Goal: Task Accomplishment & Management: Use online tool/utility

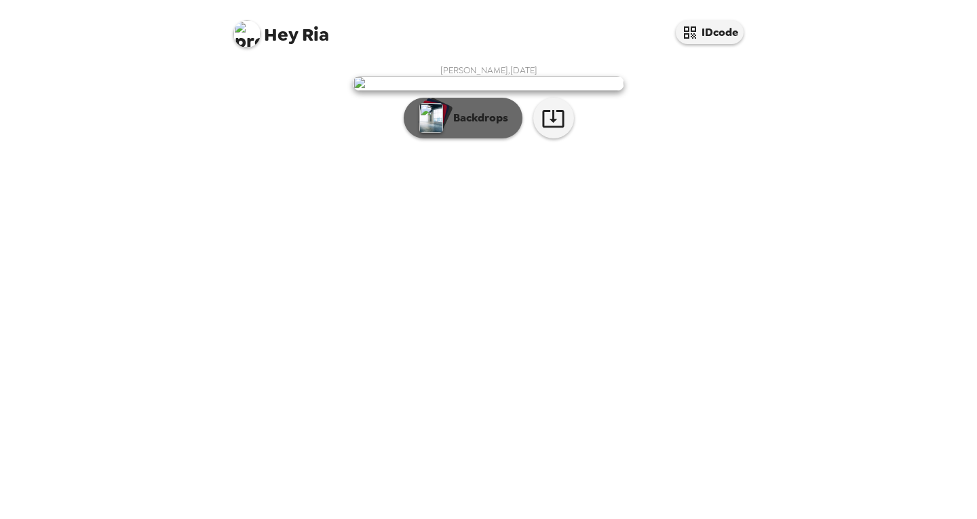
click at [459, 126] on p "Backdrops" at bounding box center [478, 118] width 62 height 16
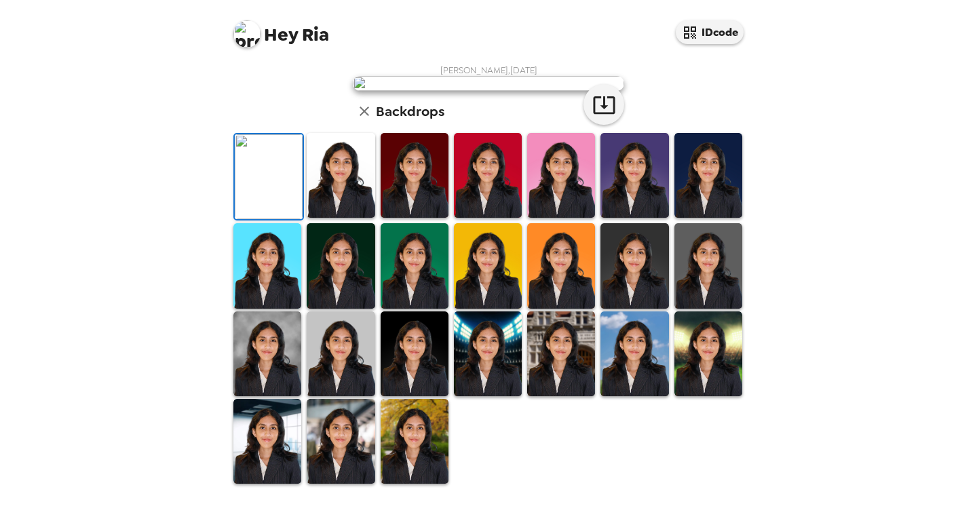
scroll to position [195, 0]
click at [705, 267] on img at bounding box center [709, 265] width 68 height 85
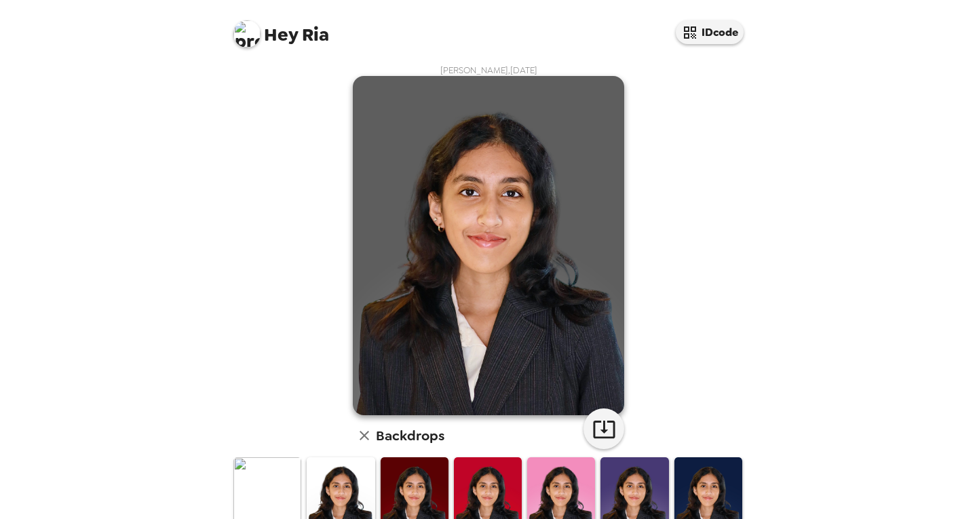
scroll to position [94, 0]
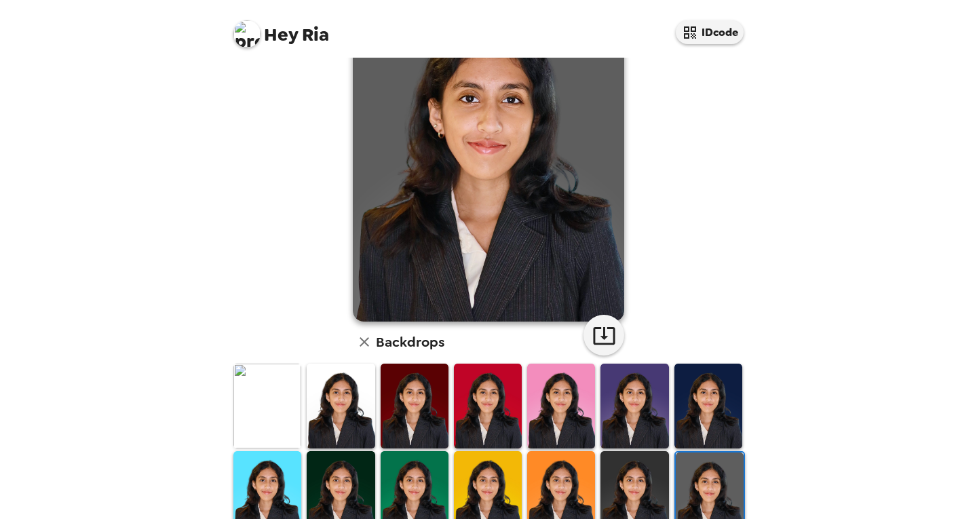
click at [244, 423] on img at bounding box center [267, 406] width 68 height 85
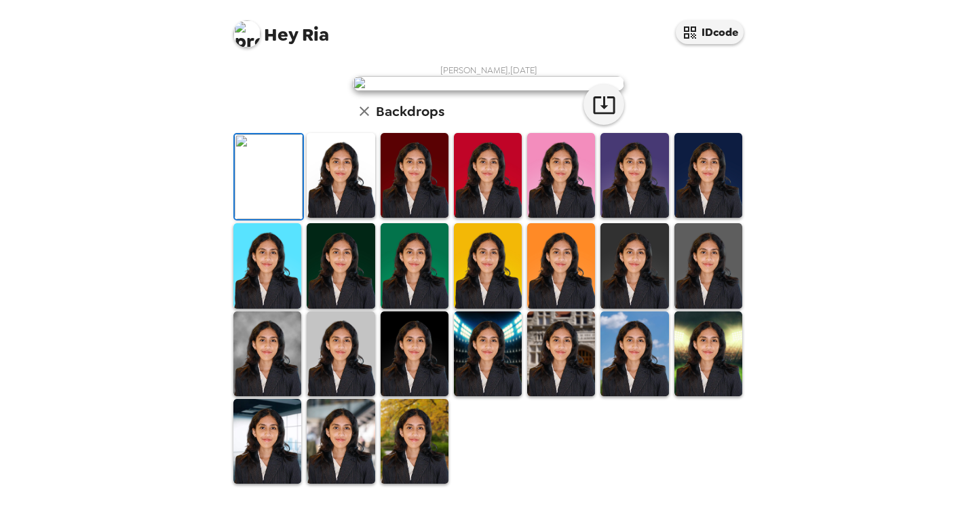
scroll to position [42, 0]
click at [356, 218] on img at bounding box center [341, 175] width 68 height 85
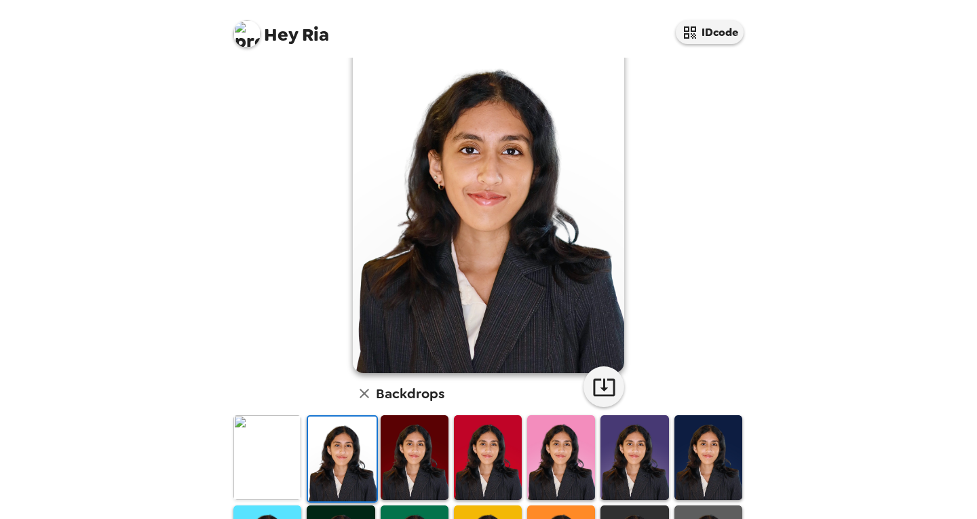
click at [411, 474] on img at bounding box center [415, 457] width 68 height 85
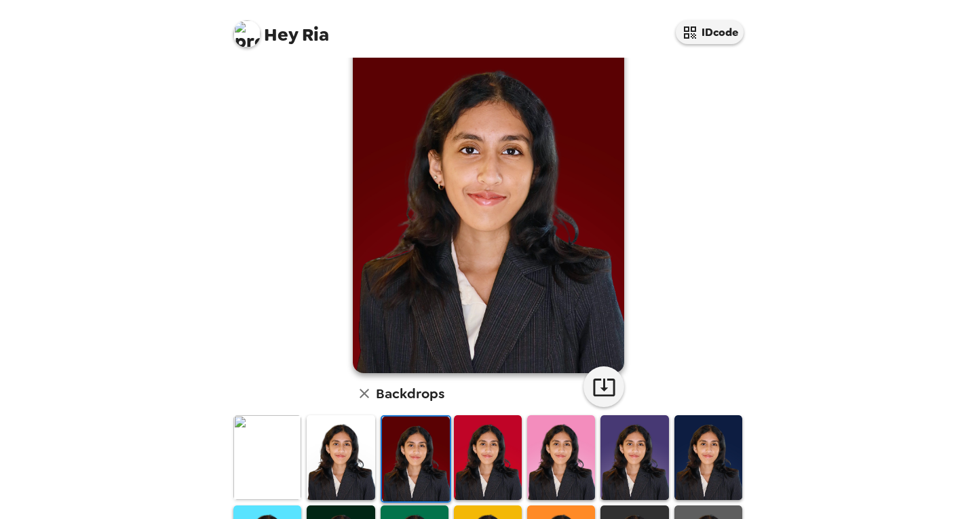
click at [487, 474] on img at bounding box center [488, 457] width 68 height 85
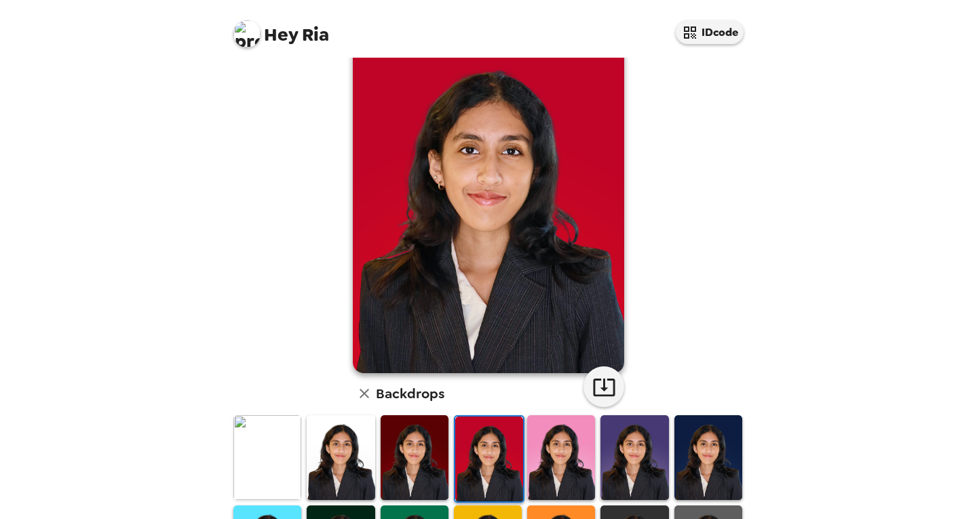
click at [582, 475] on img at bounding box center [561, 457] width 68 height 85
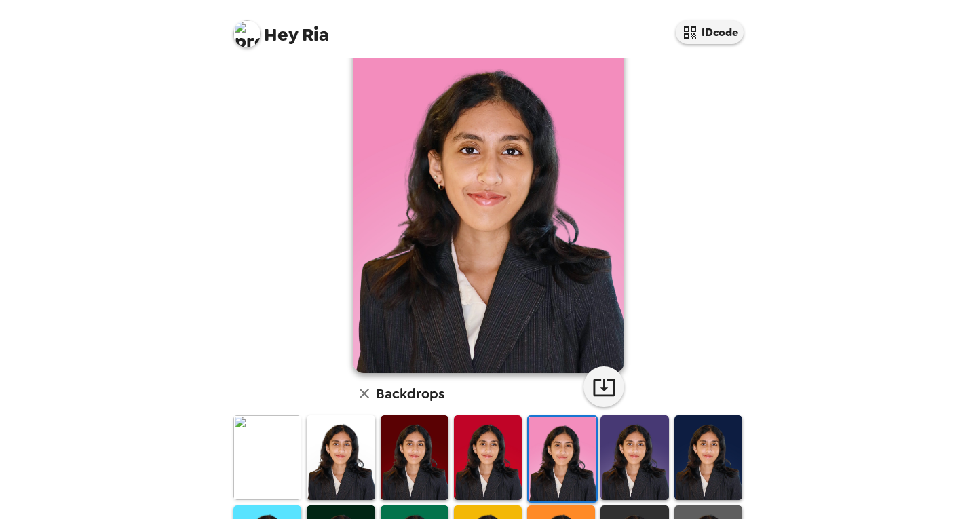
click at [614, 471] on img at bounding box center [635, 457] width 68 height 85
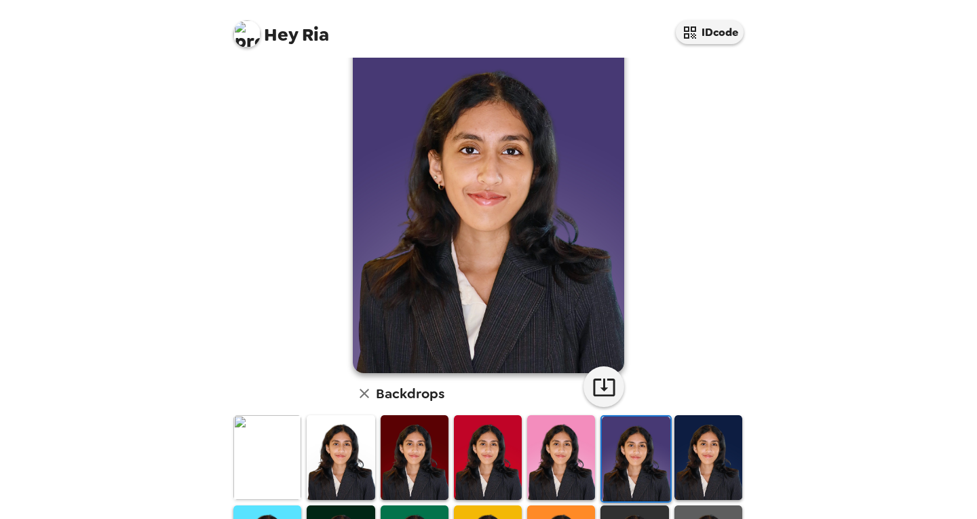
click at [675, 476] on img at bounding box center [709, 457] width 68 height 85
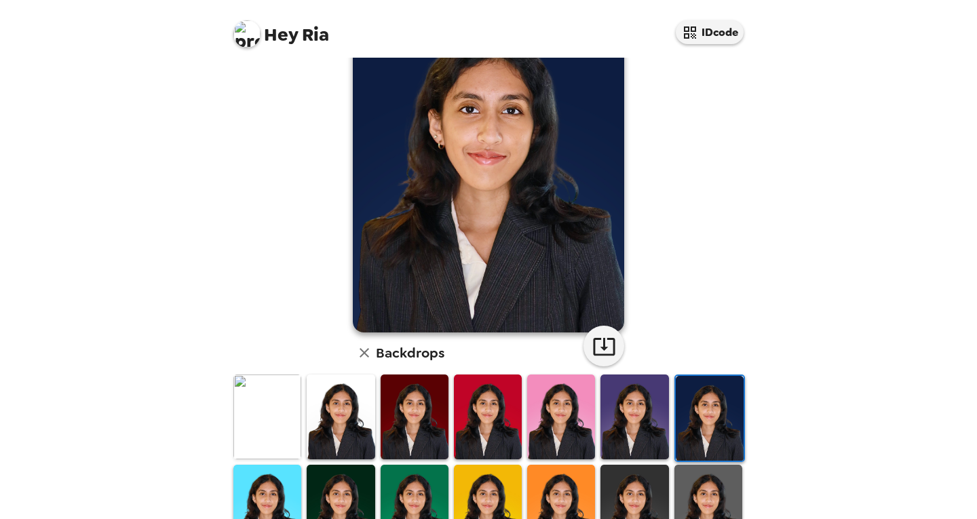
scroll to position [83, 0]
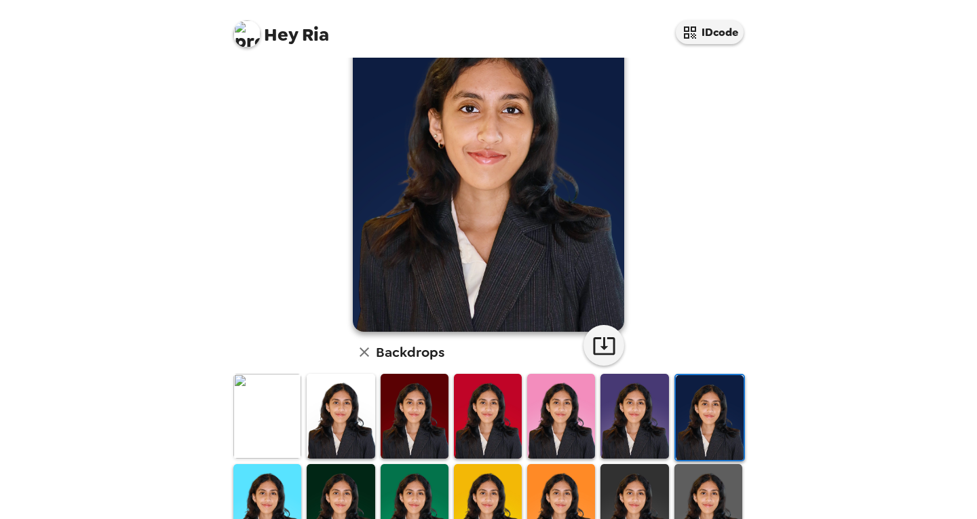
click at [678, 484] on img at bounding box center [709, 506] width 68 height 85
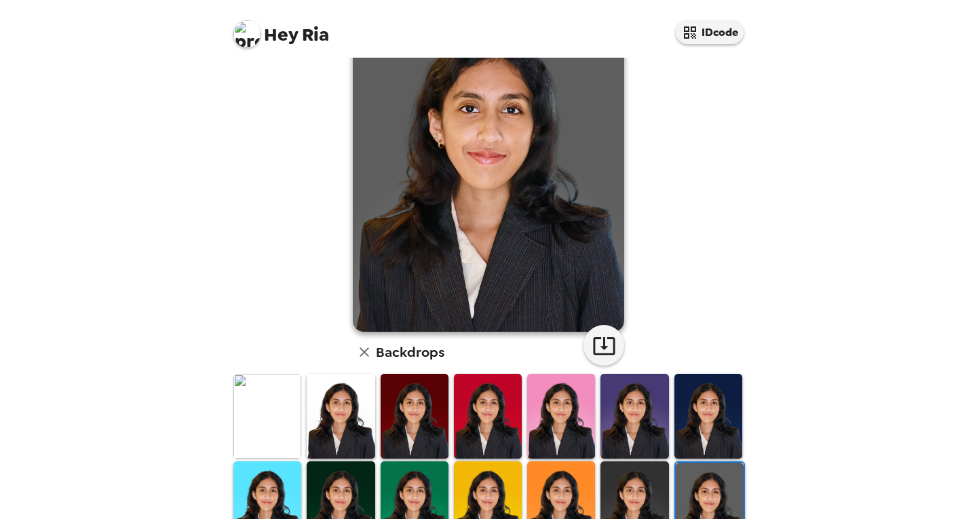
click at [619, 485] on img at bounding box center [635, 504] width 68 height 85
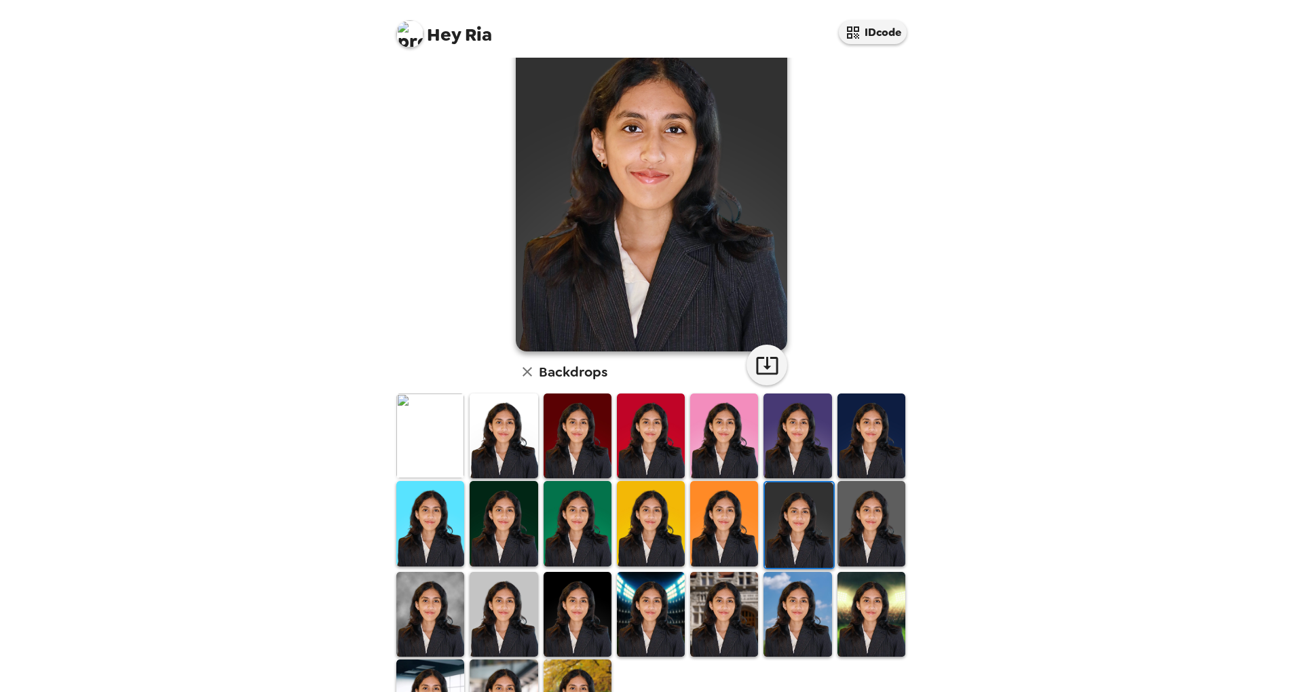
scroll to position [66, 0]
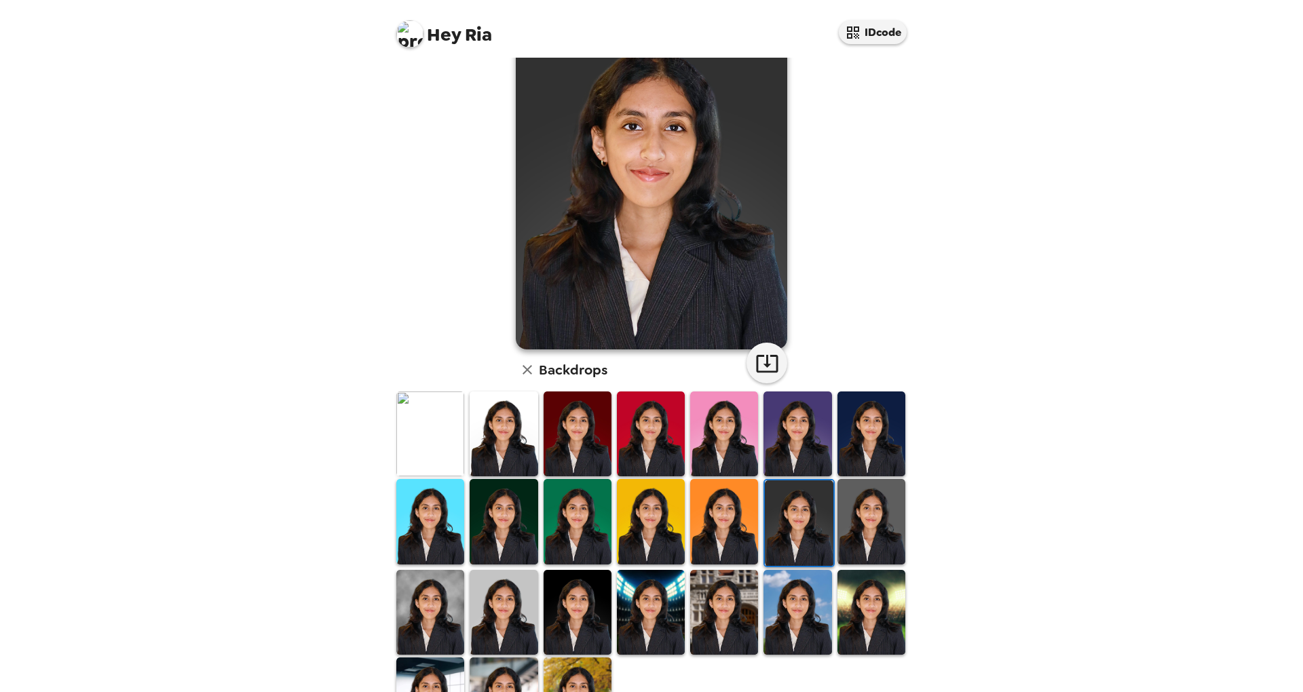
click at [561, 519] on img at bounding box center [578, 700] width 68 height 85
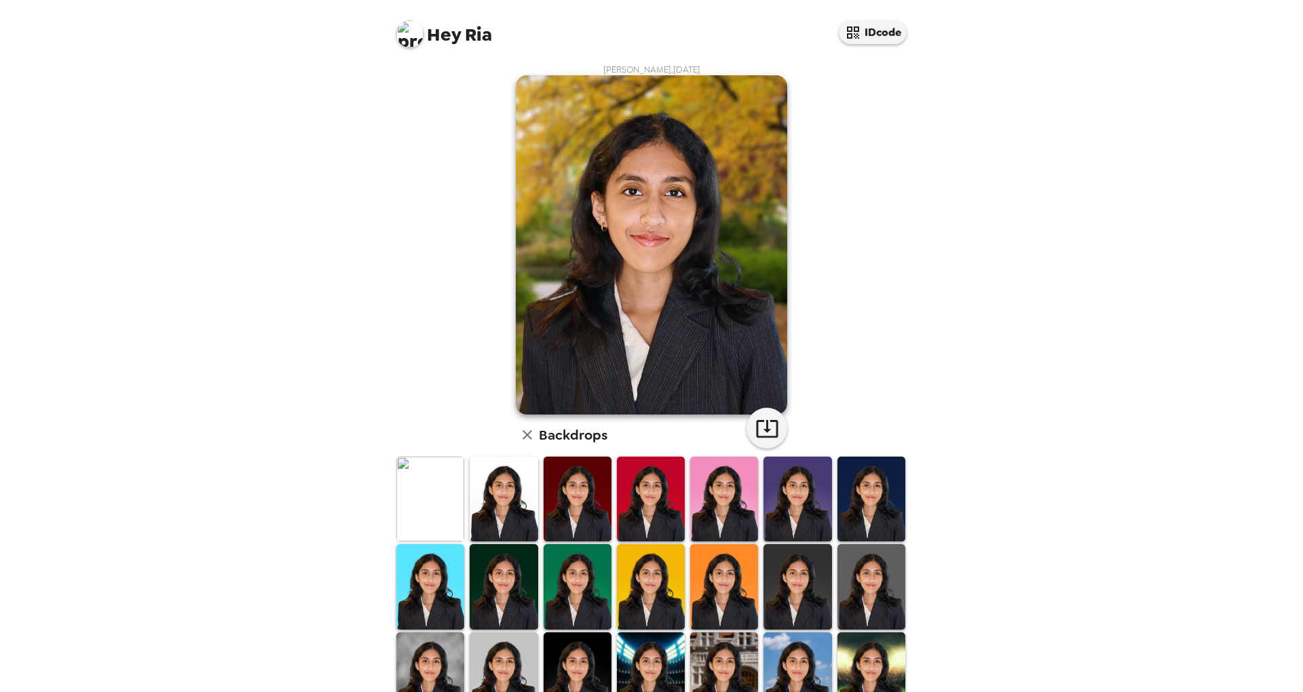
scroll to position [52, 0]
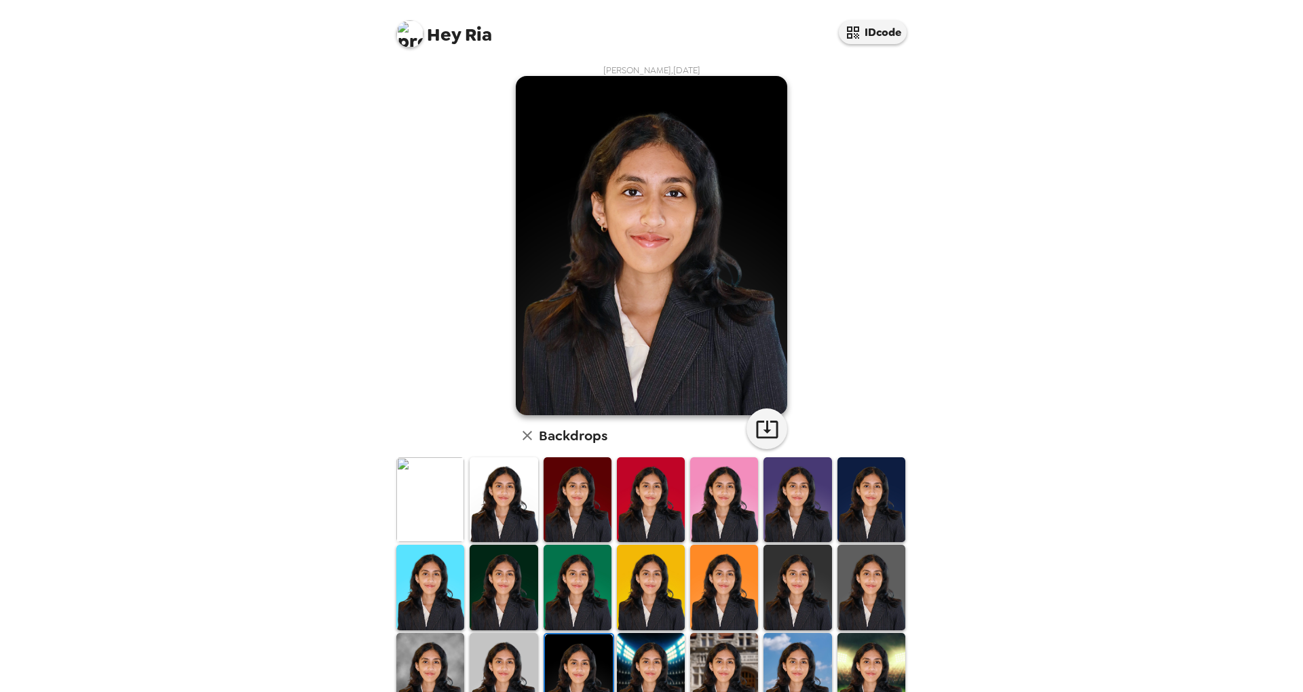
click at [462, 633] on img at bounding box center [430, 675] width 68 height 85
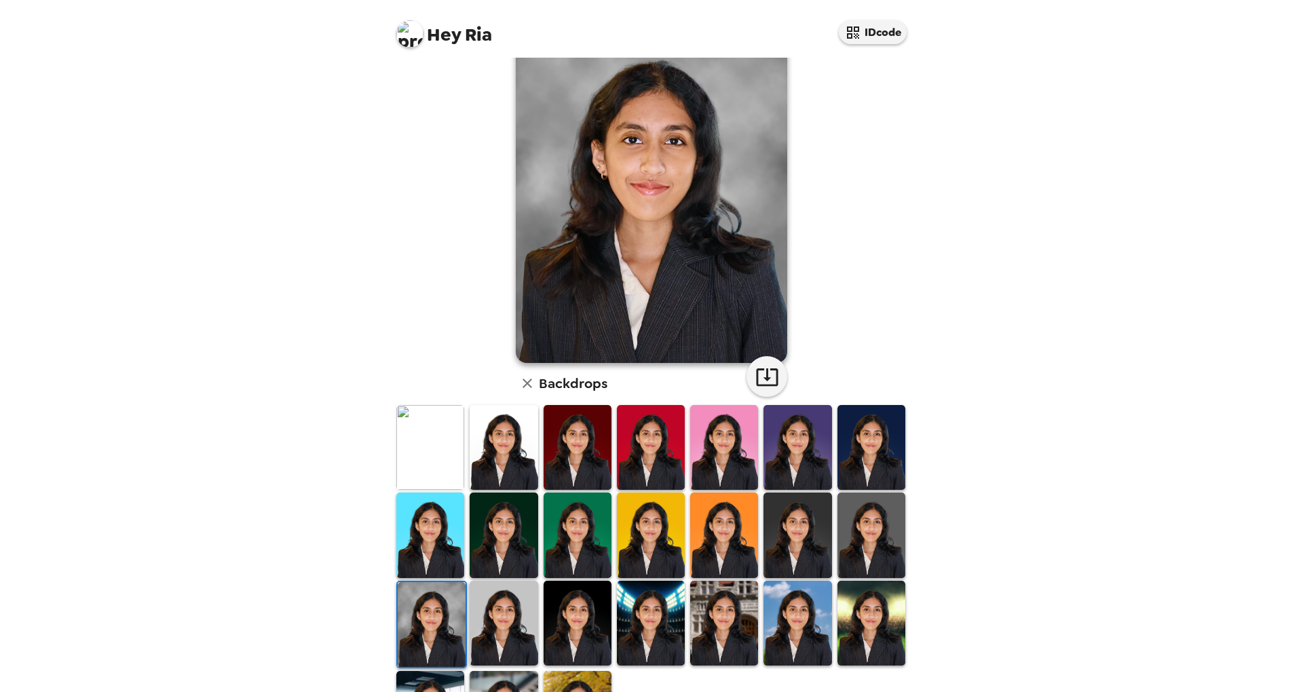
click at [505, 616] on img at bounding box center [504, 623] width 68 height 85
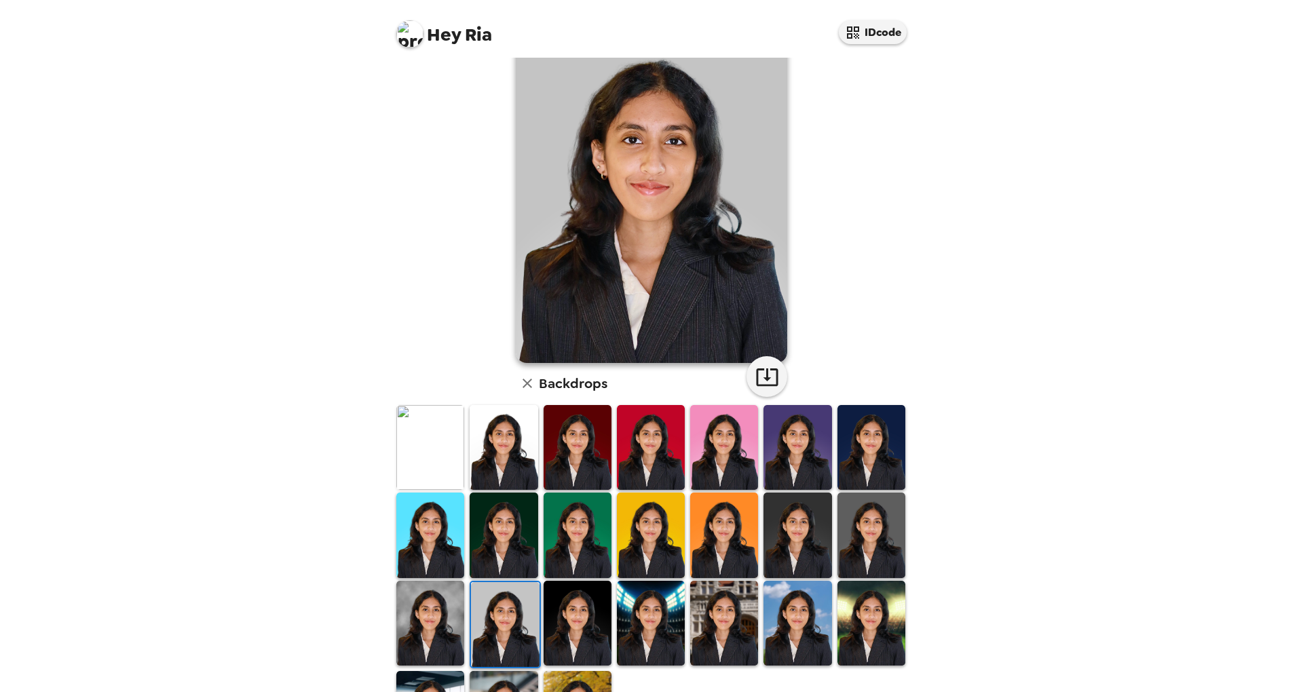
click at [845, 529] on img at bounding box center [872, 535] width 68 height 85
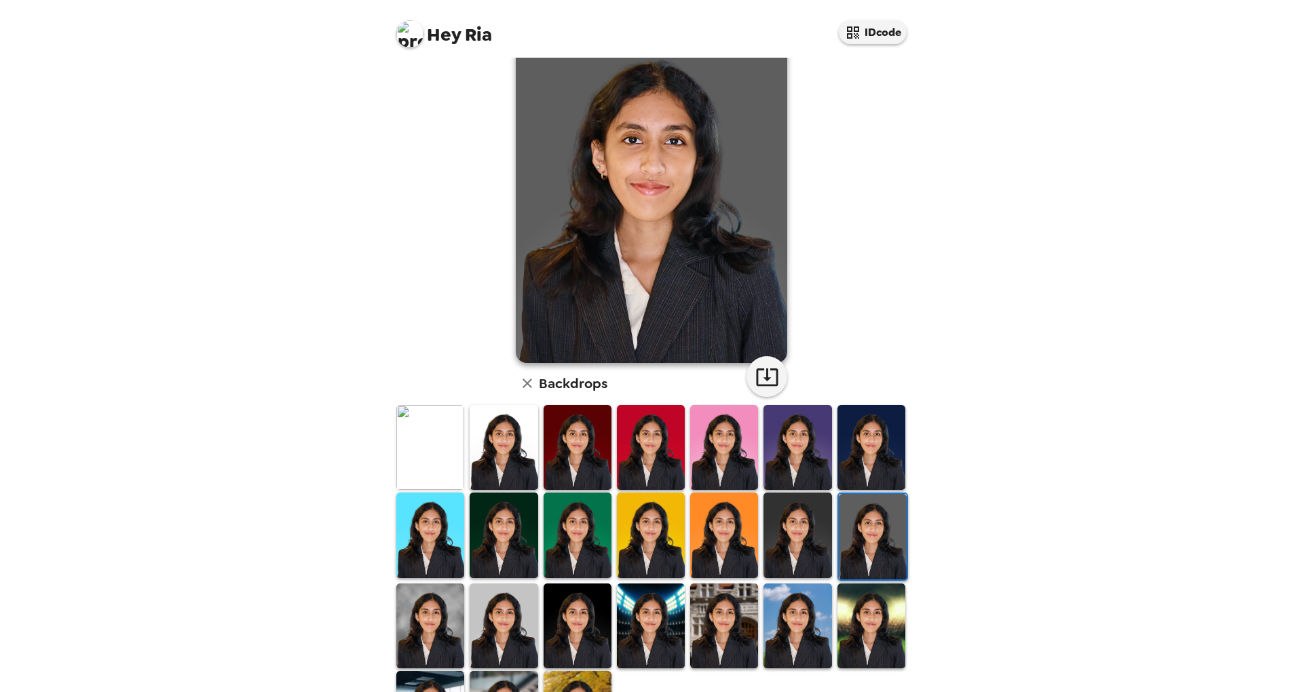
click at [813, 532] on img at bounding box center [798, 535] width 68 height 85
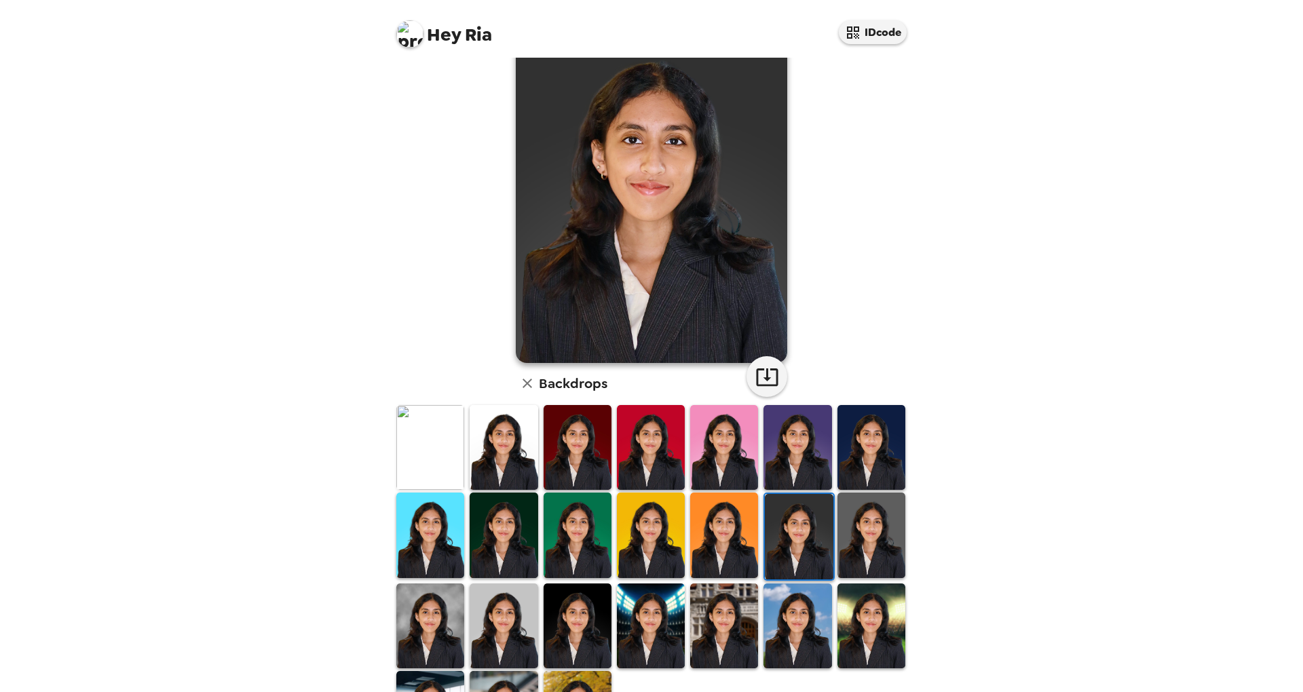
click at [418, 447] on img at bounding box center [430, 447] width 68 height 85
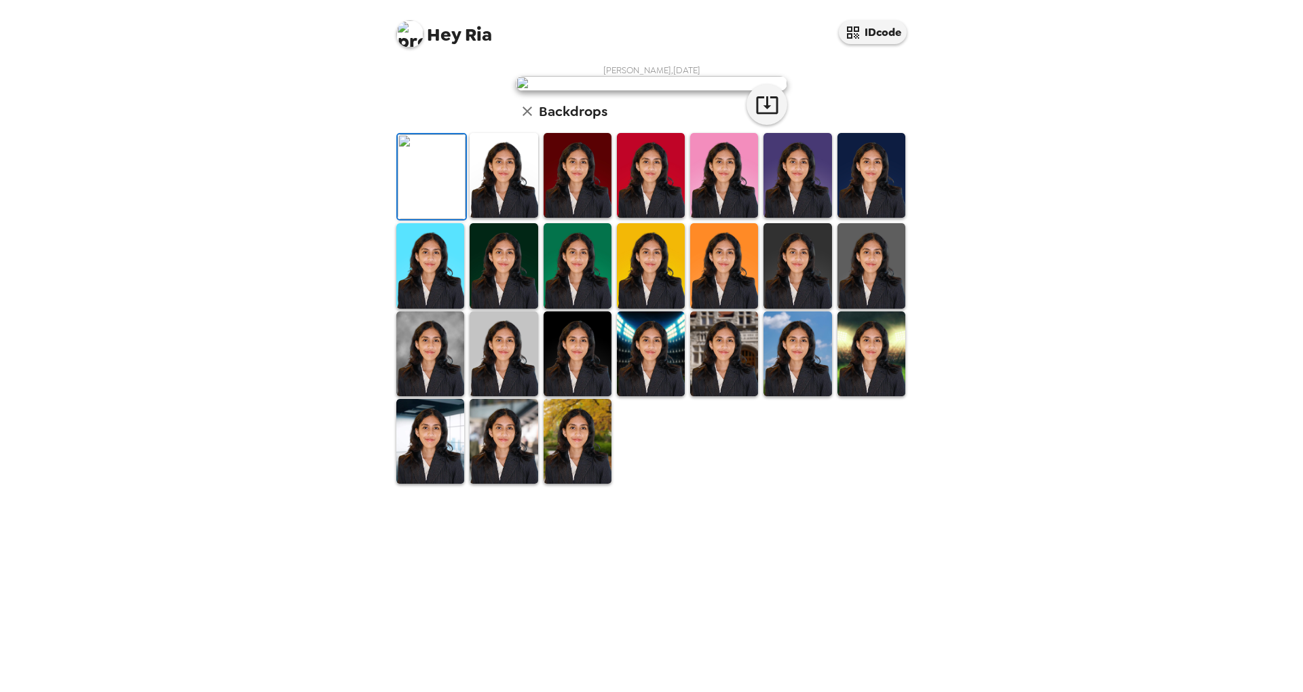
click at [514, 218] on img at bounding box center [504, 175] width 68 height 85
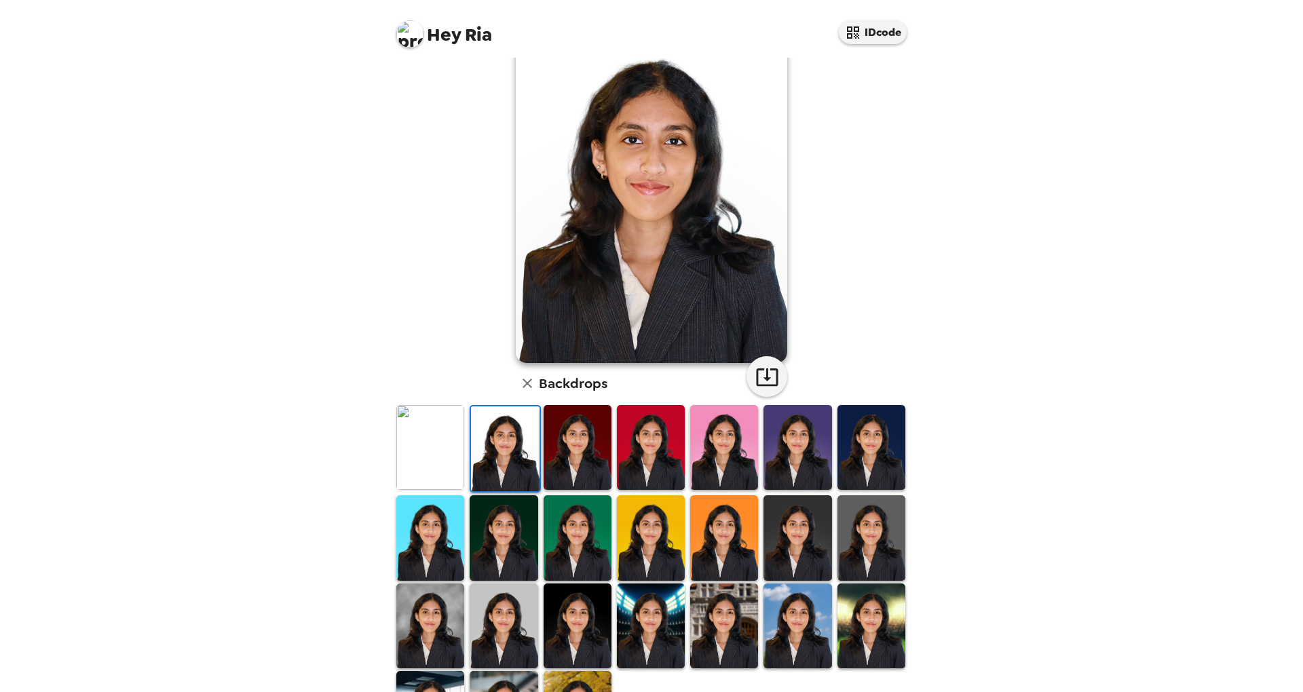
click at [846, 443] on img at bounding box center [872, 447] width 68 height 85
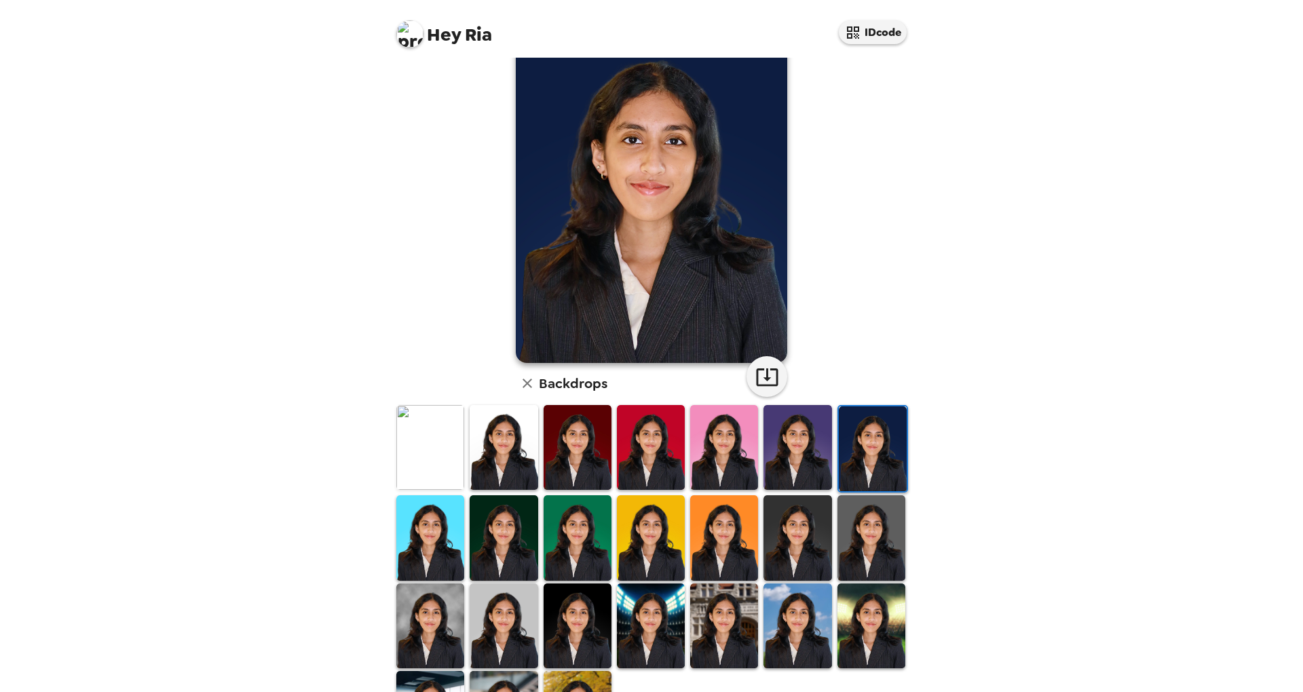
click at [425, 460] on img at bounding box center [430, 447] width 68 height 85
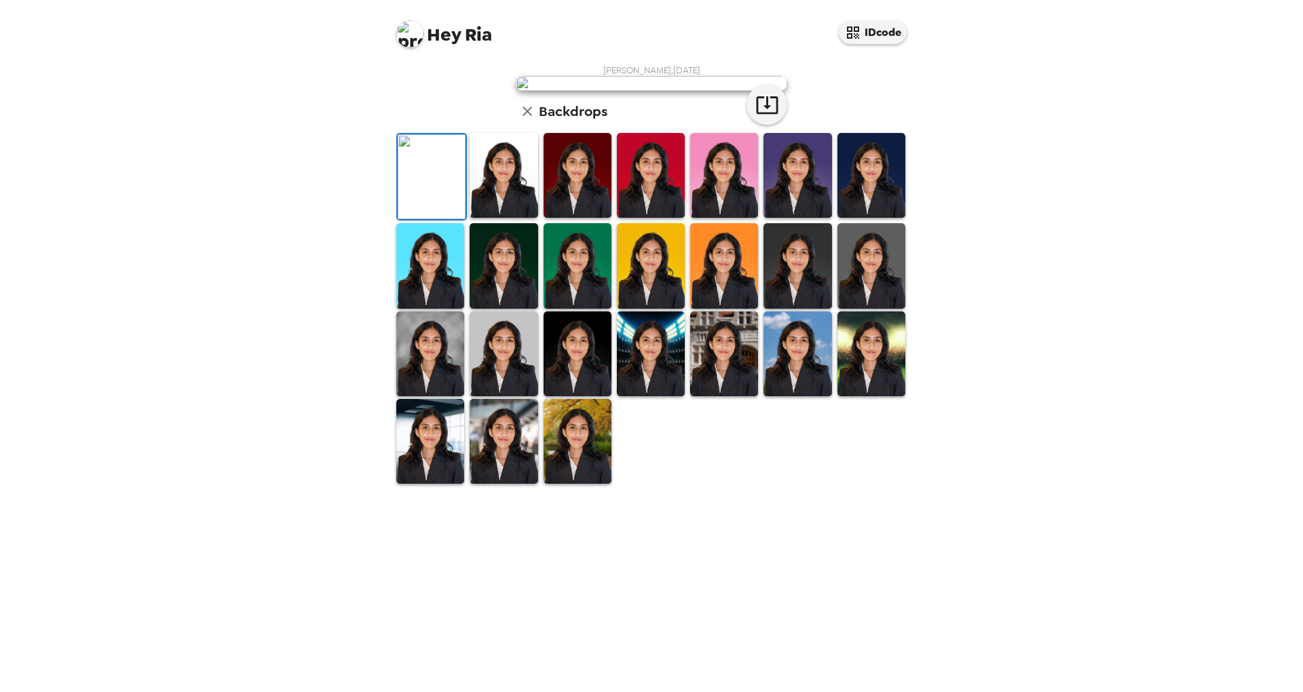
scroll to position [0, 0]
click at [509, 218] on img at bounding box center [504, 175] width 68 height 85
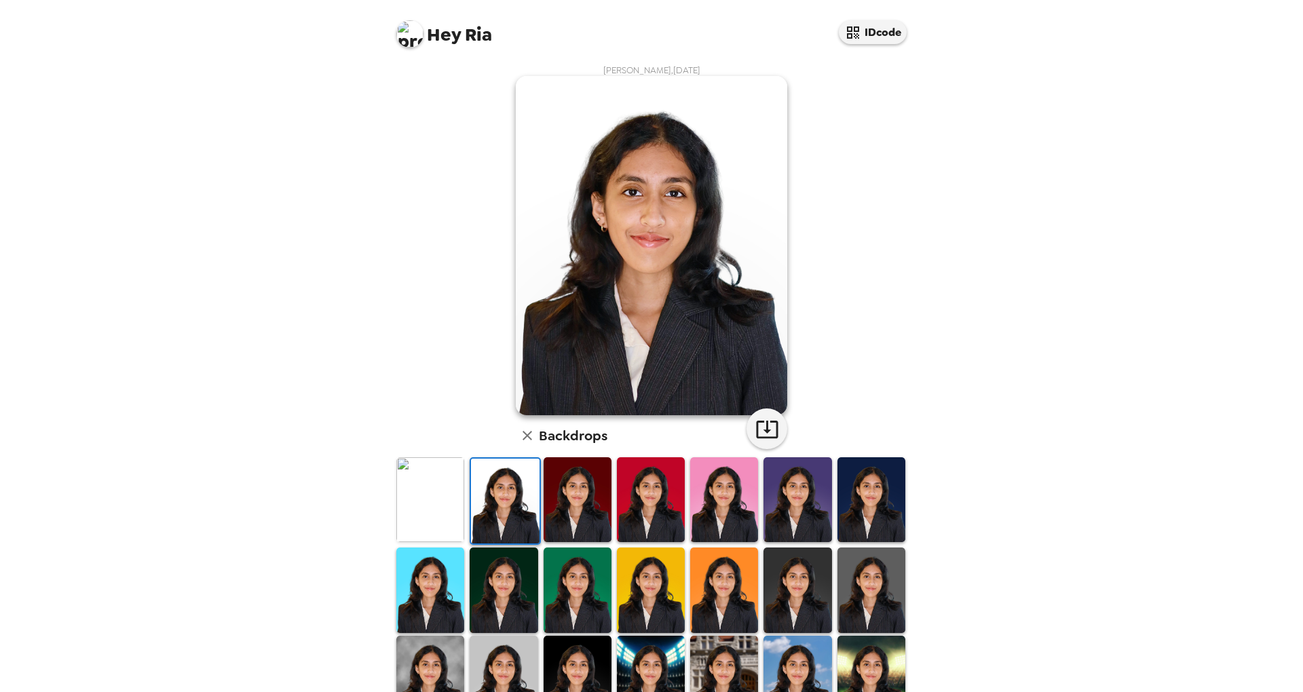
click at [589, 497] on img at bounding box center [578, 499] width 68 height 85
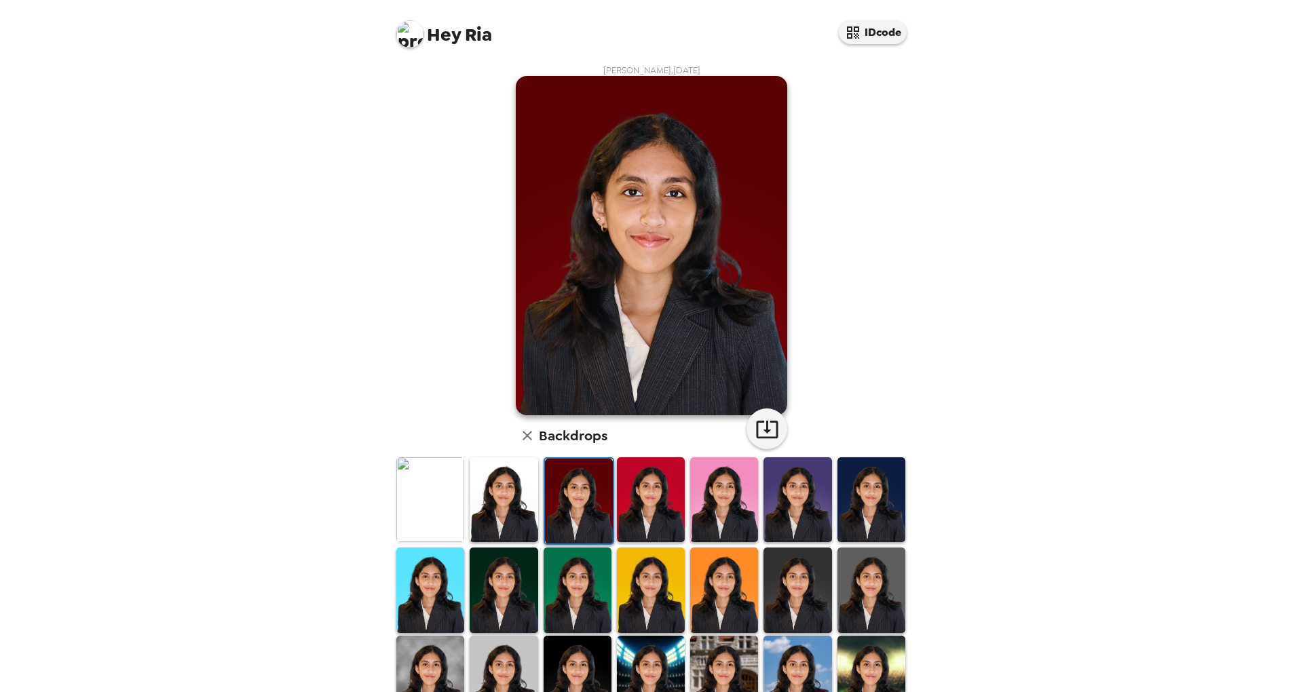
click at [637, 498] on img at bounding box center [651, 499] width 68 height 85
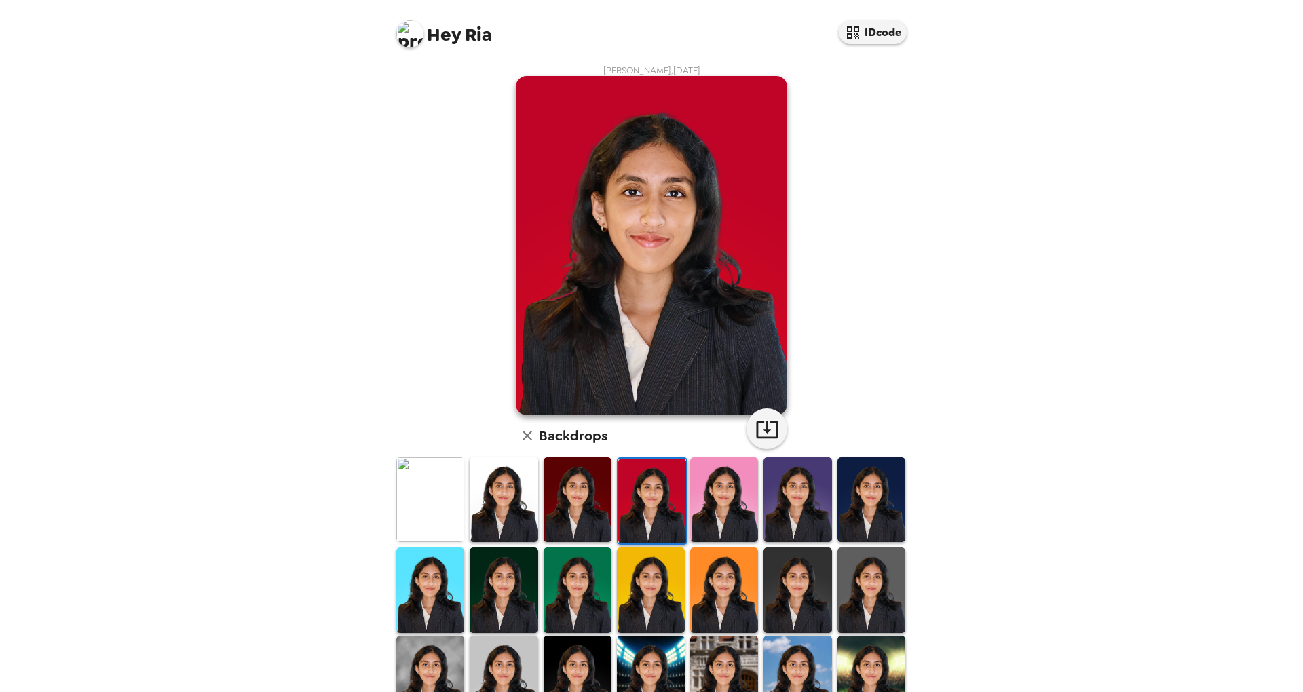
click at [814, 588] on img at bounding box center [798, 590] width 68 height 85
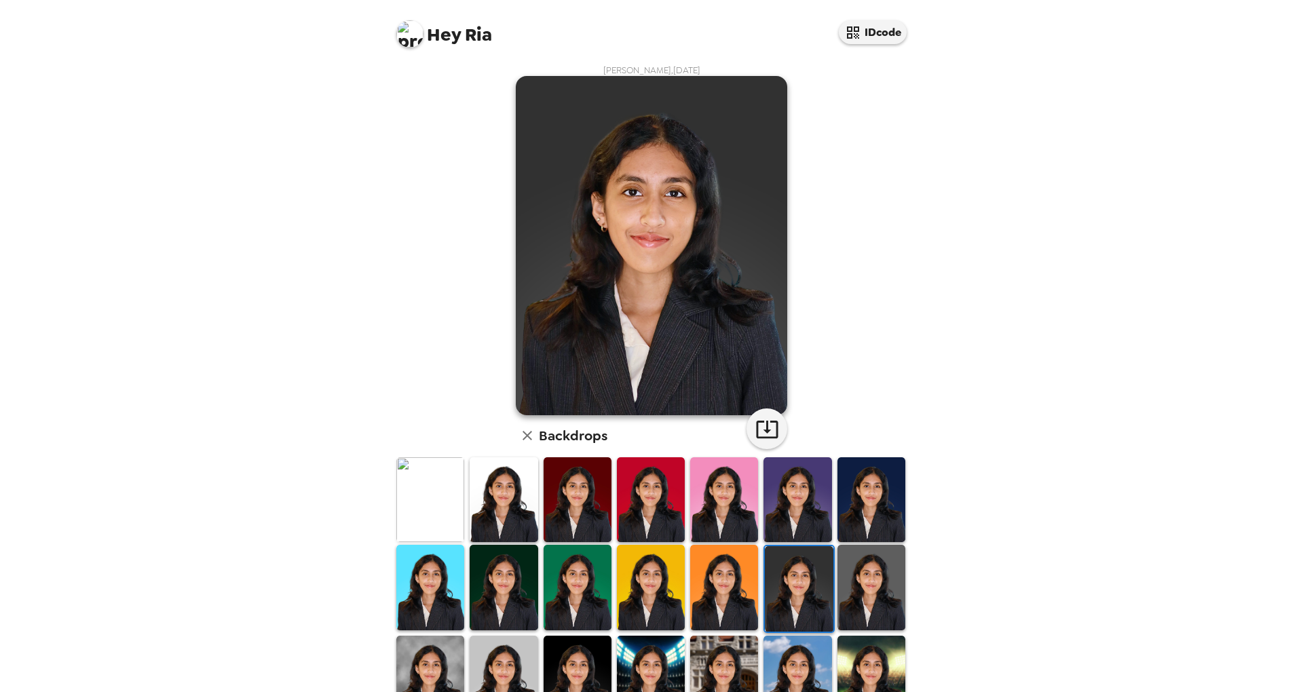
click at [785, 508] on img at bounding box center [798, 499] width 68 height 85
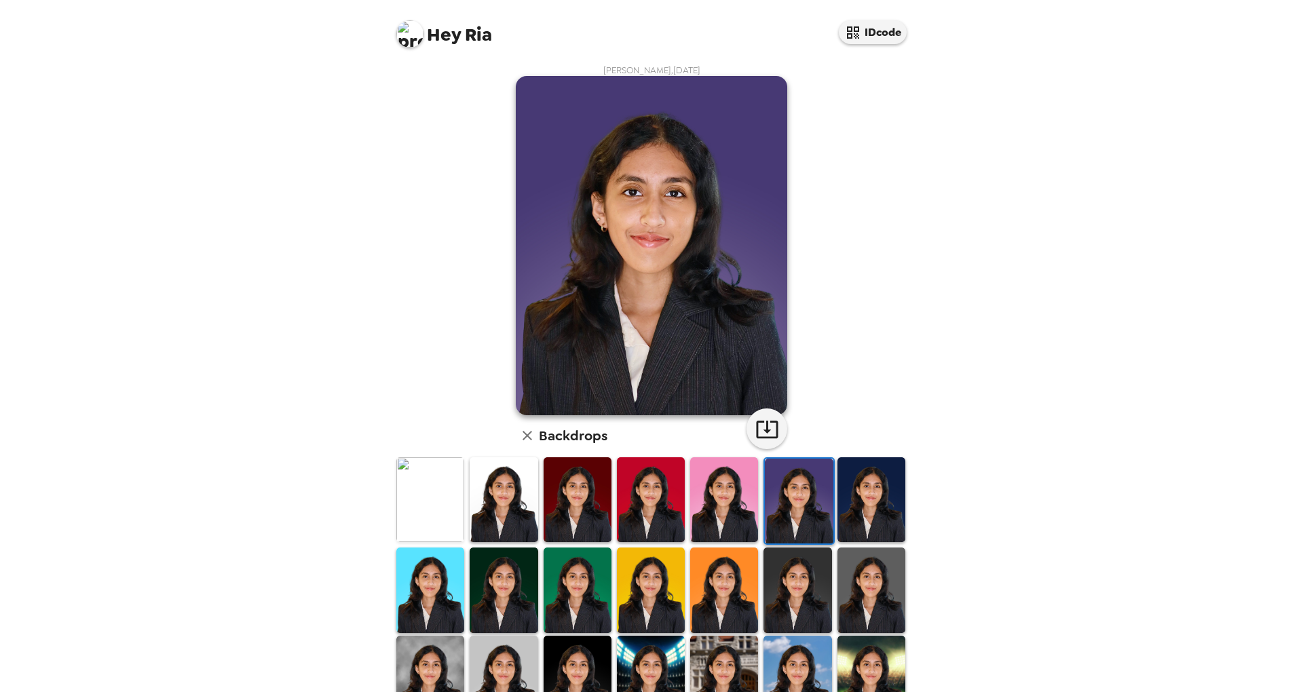
click at [846, 505] on img at bounding box center [872, 499] width 68 height 85
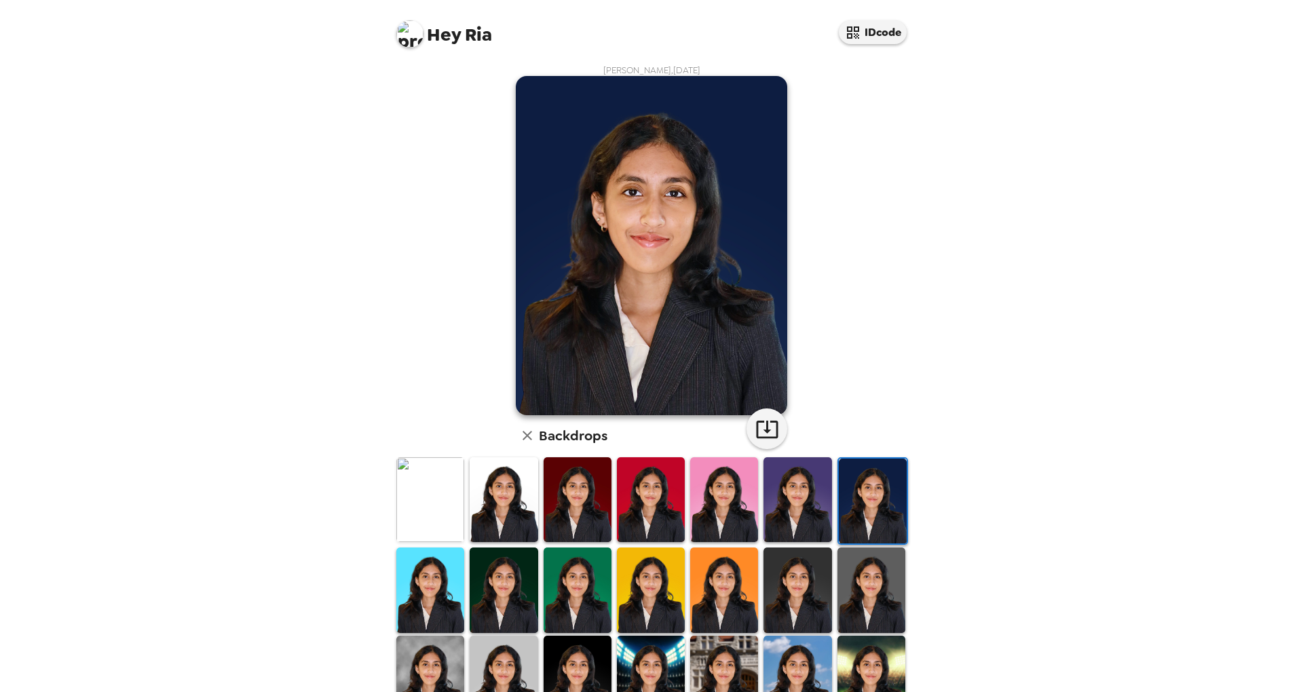
click at [789, 584] on img at bounding box center [798, 590] width 68 height 85
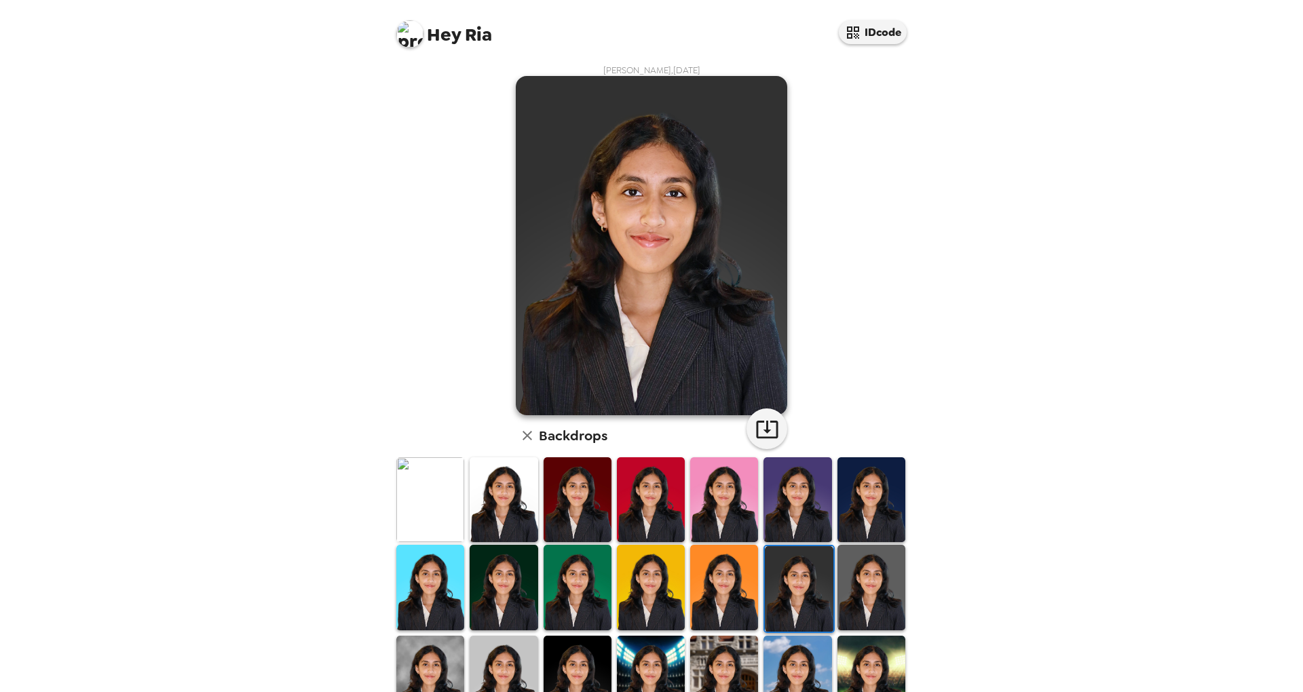
click at [862, 601] on img at bounding box center [872, 587] width 68 height 85
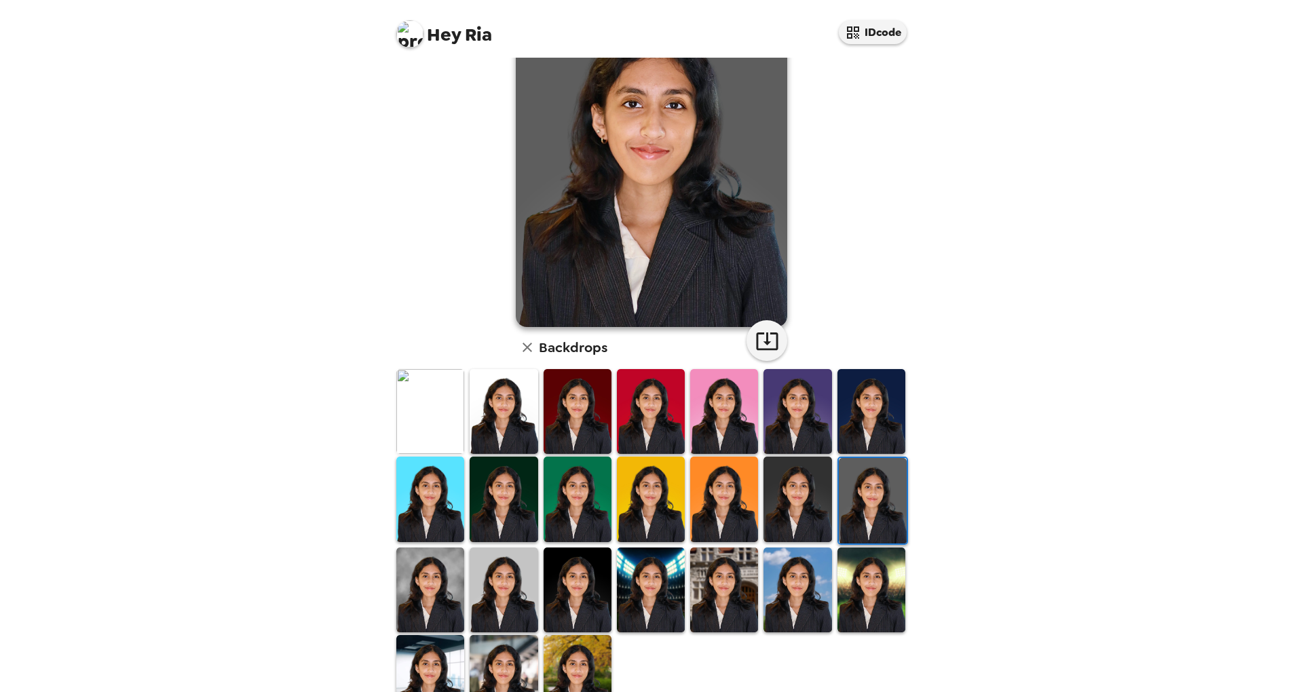
scroll to position [93, 0]
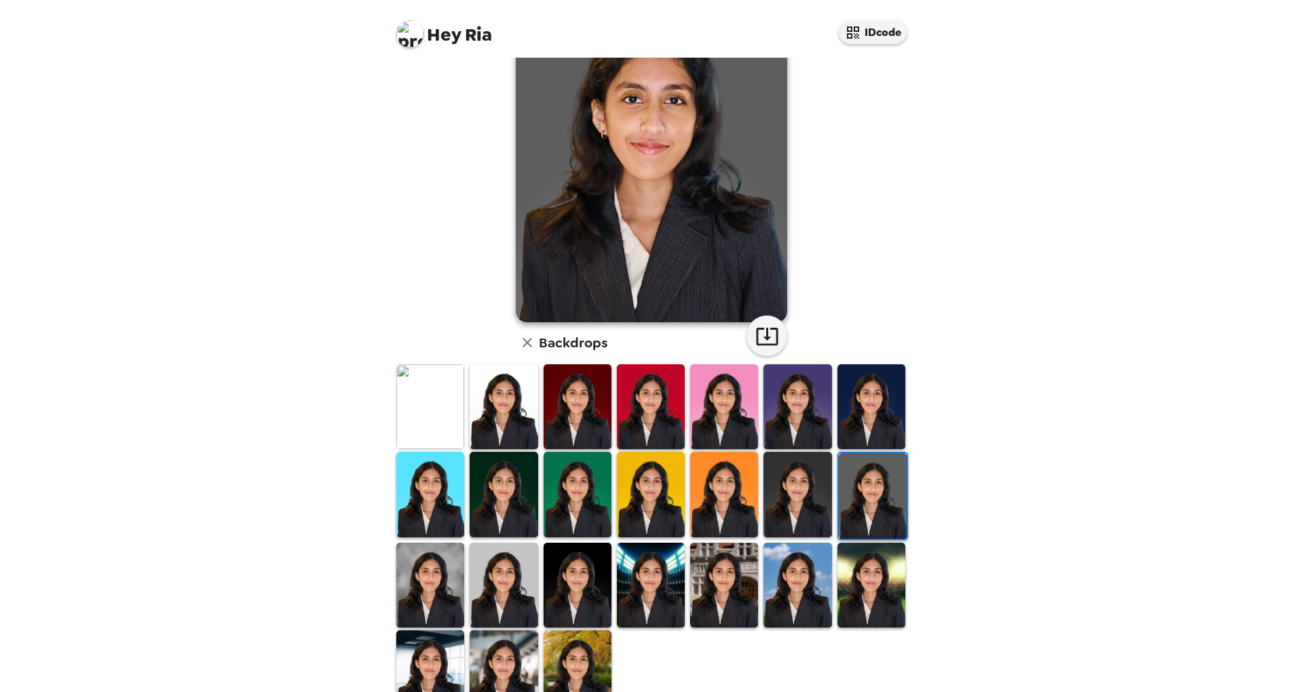
click at [440, 578] on img at bounding box center [430, 585] width 68 height 85
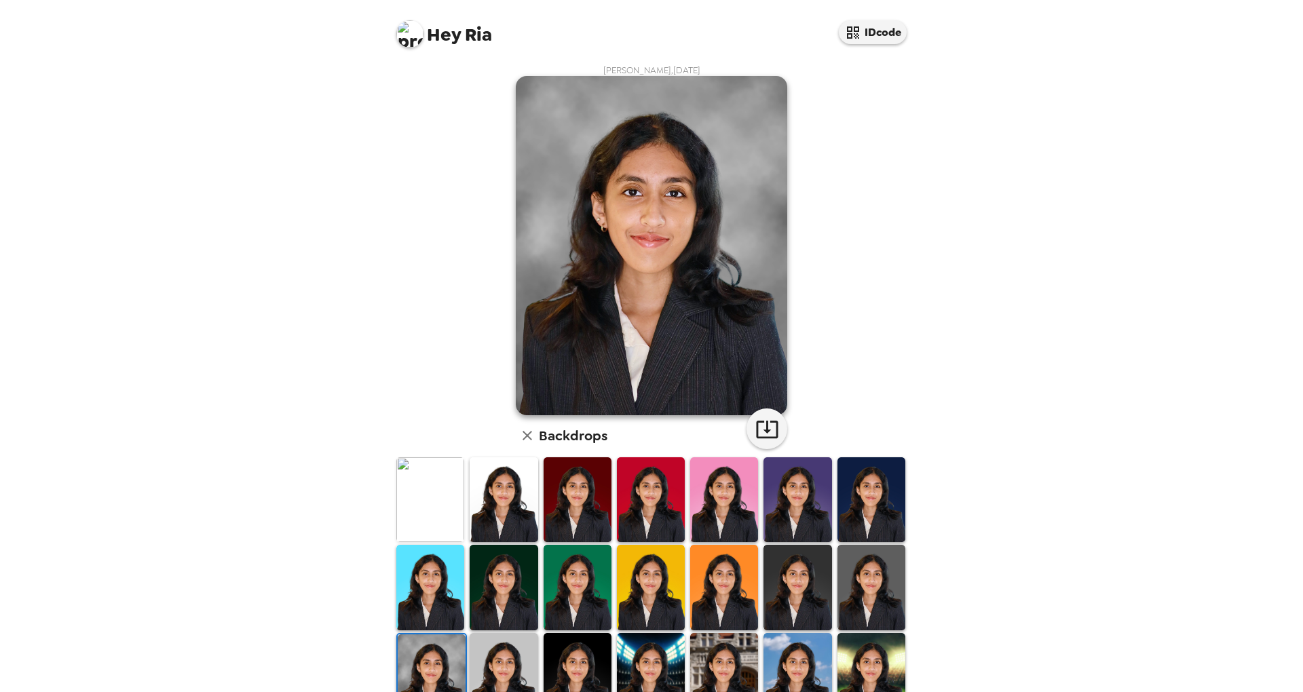
scroll to position [5, 0]
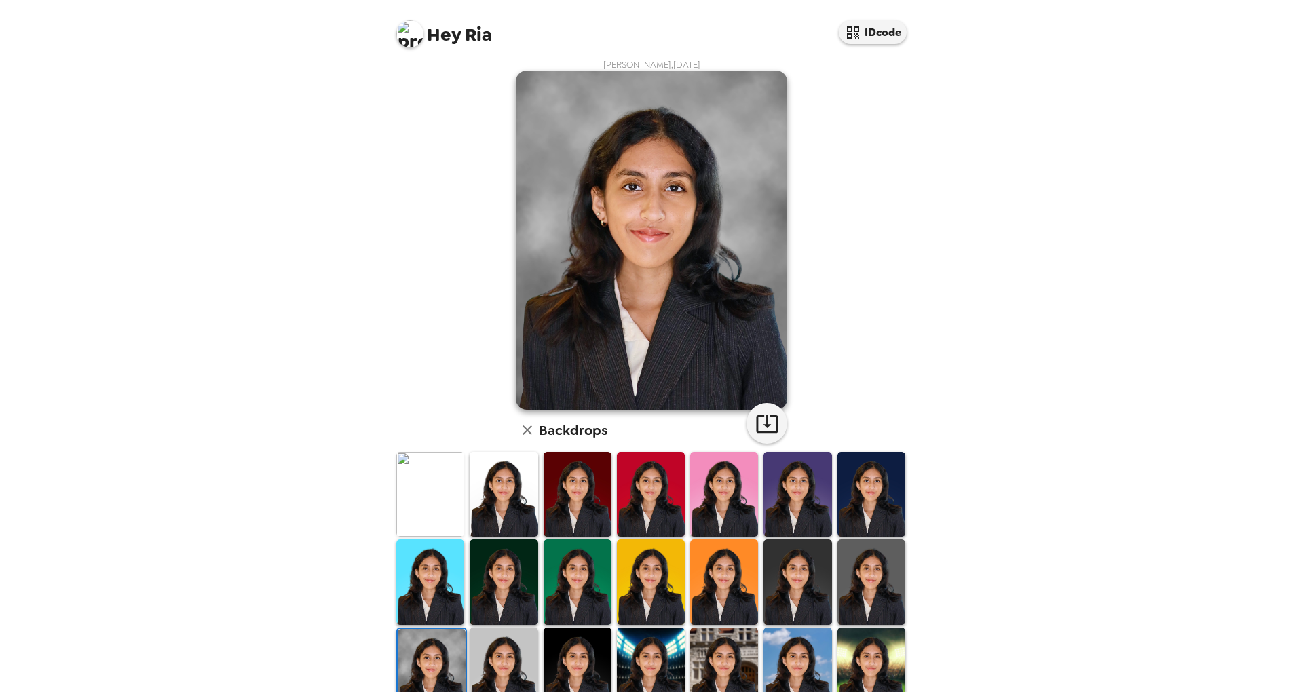
click at [506, 660] on img at bounding box center [504, 670] width 68 height 85
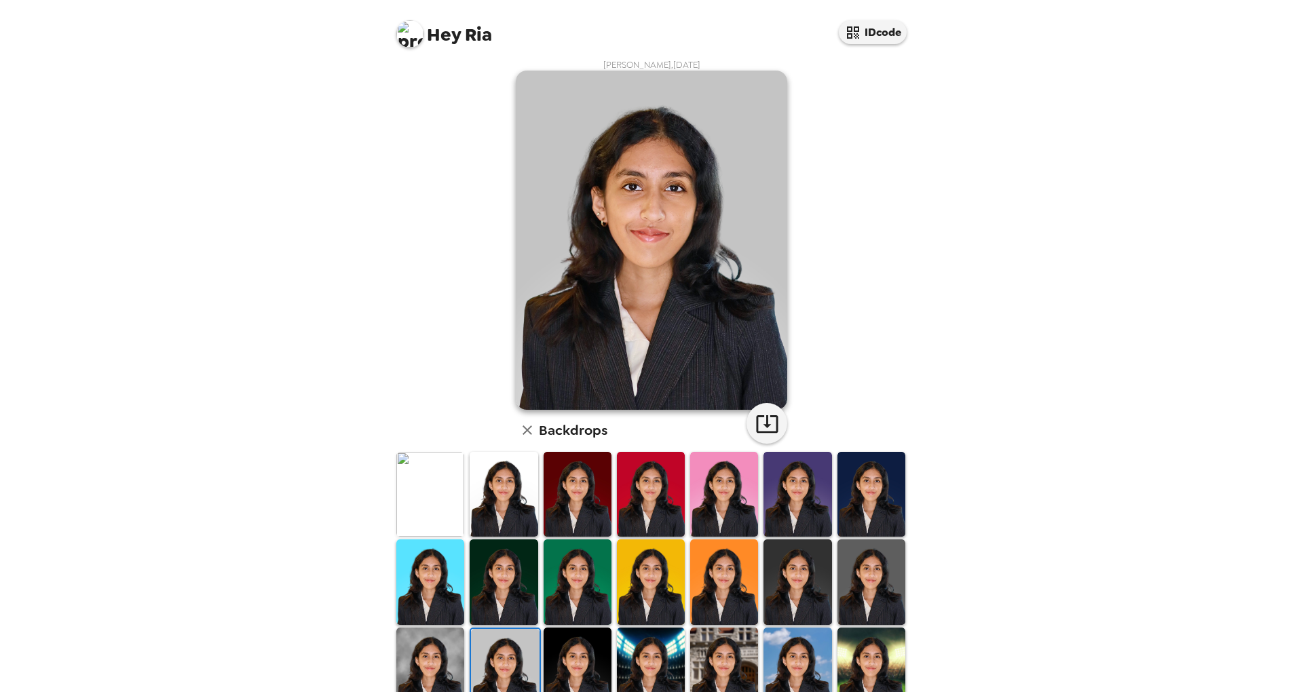
click at [593, 661] on img at bounding box center [578, 670] width 68 height 85
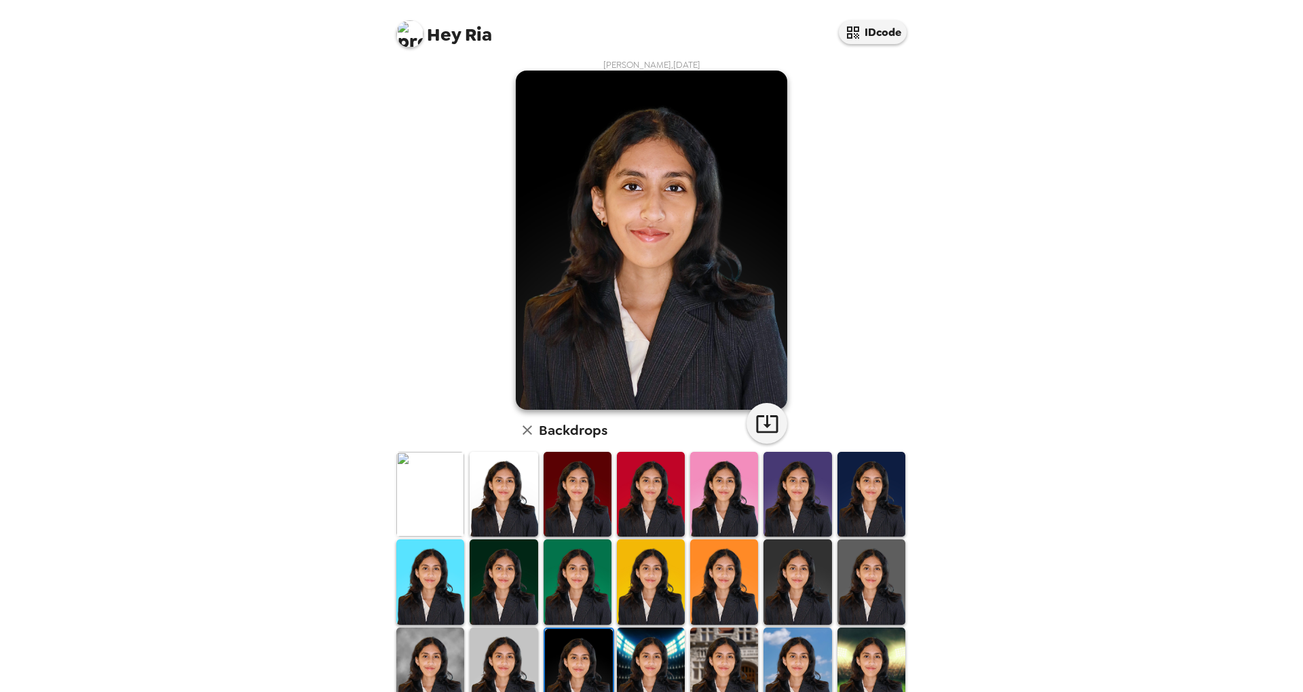
click at [667, 667] on img at bounding box center [651, 670] width 68 height 85
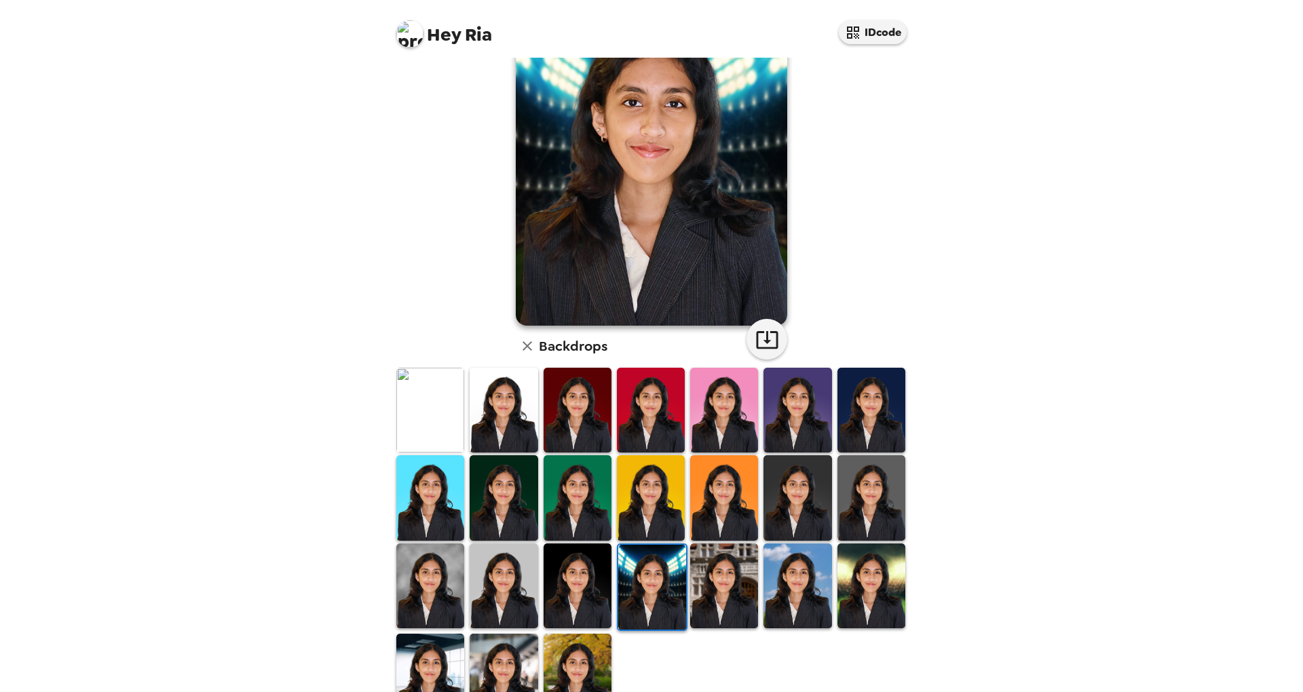
scroll to position [114, 0]
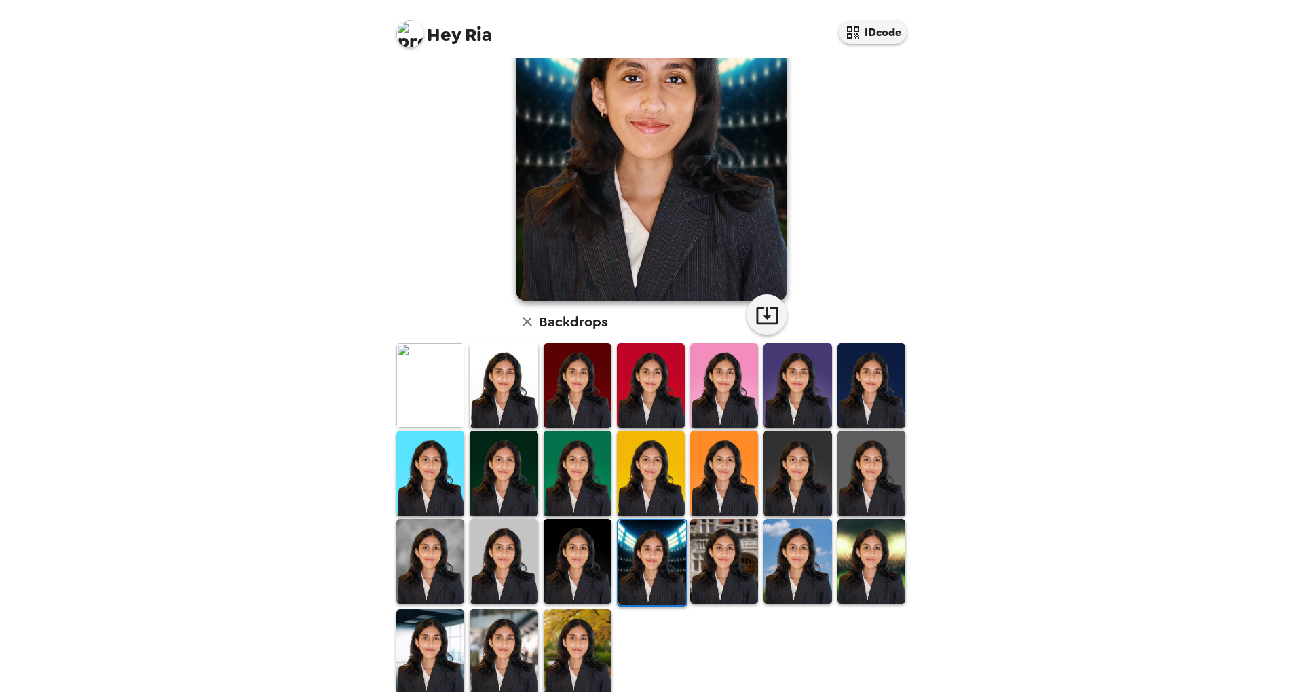
click at [574, 639] on img at bounding box center [578, 652] width 68 height 85
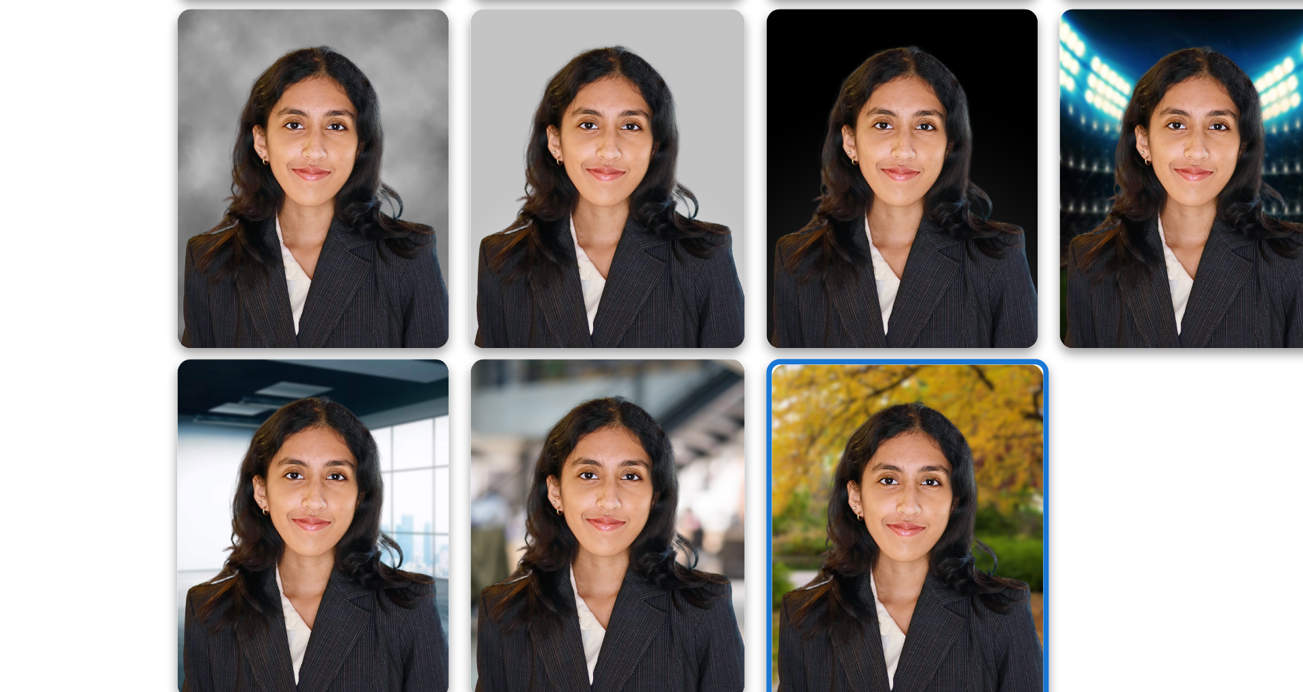
scroll to position [109, 0]
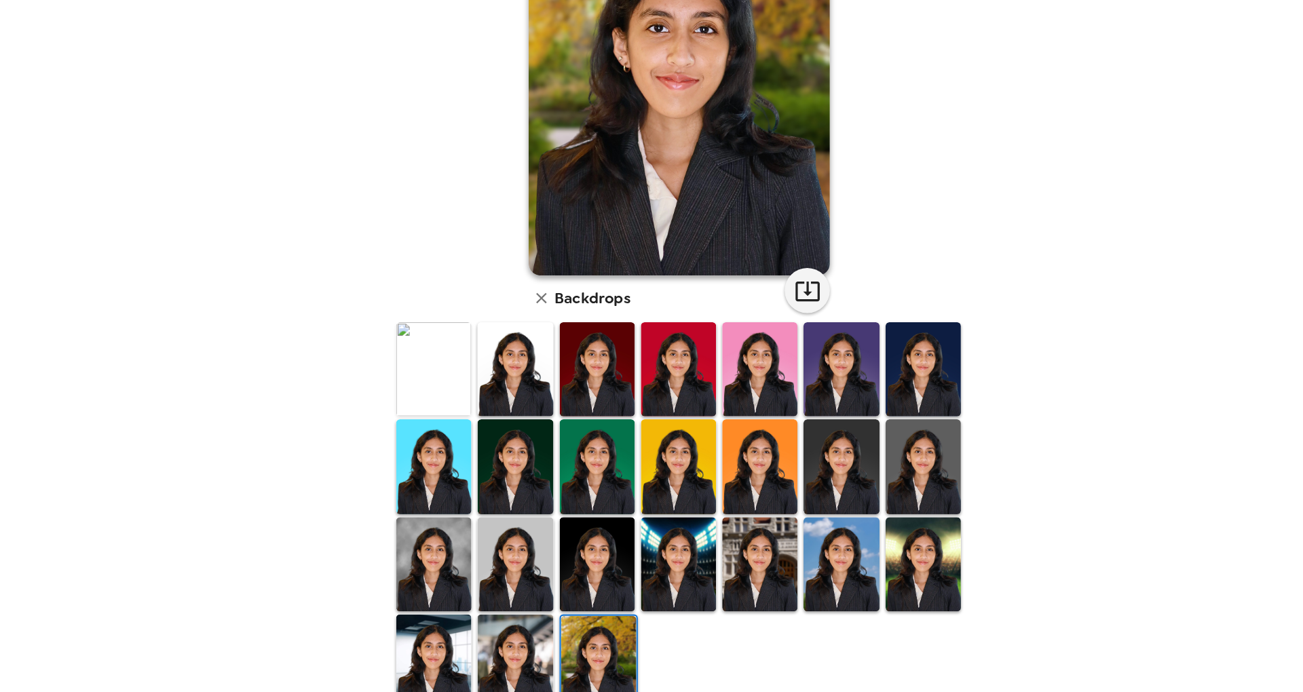
click at [438, 562] on img at bounding box center [430, 567] width 68 height 85
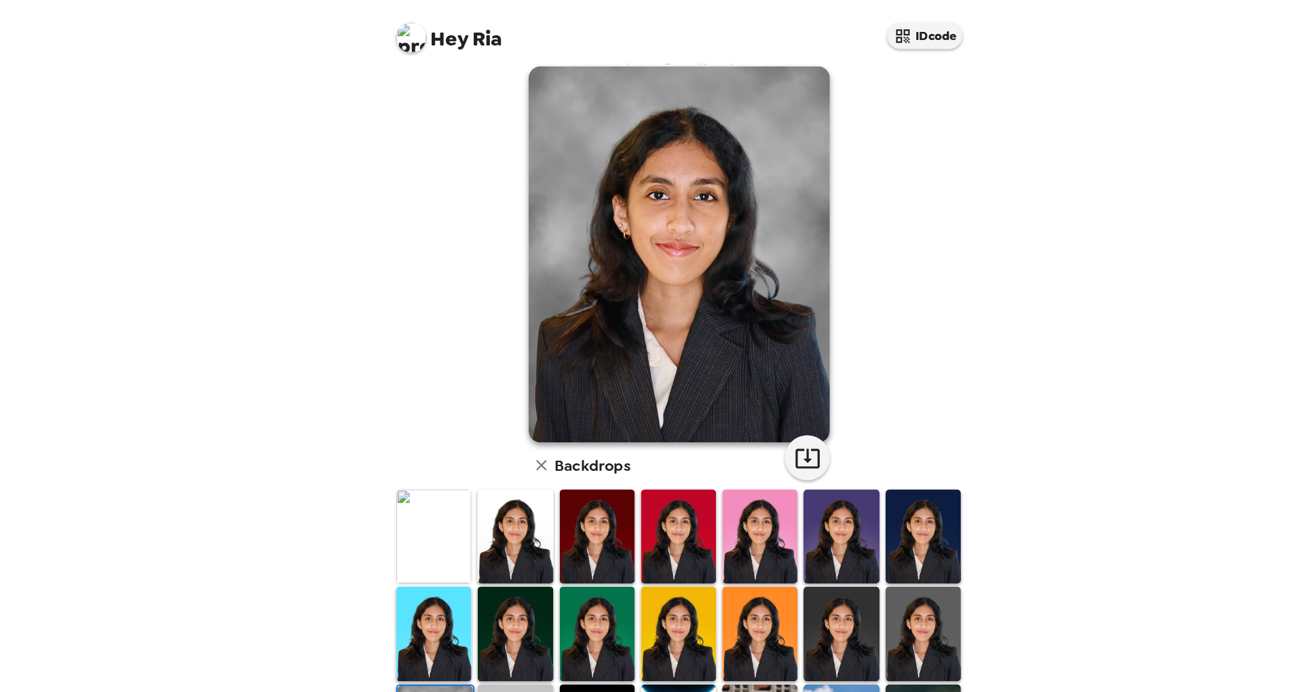
scroll to position [17, 0]
click at [853, 573] on img at bounding box center [872, 570] width 68 height 85
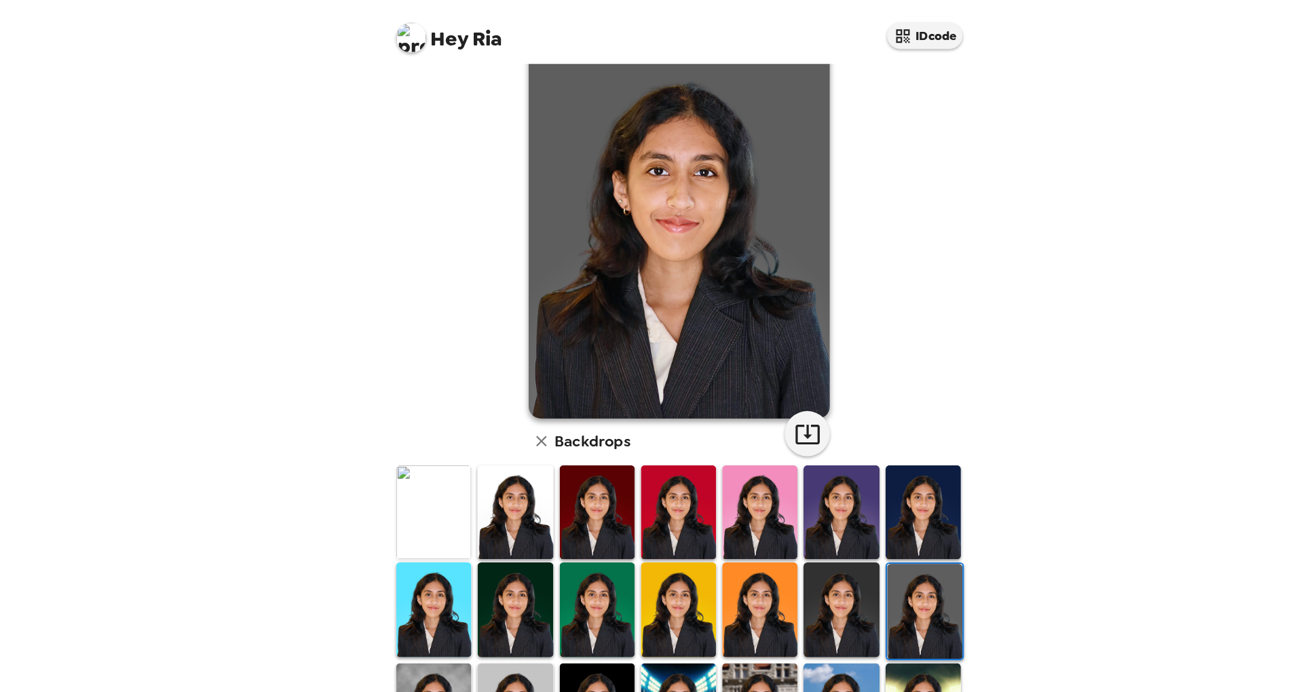
scroll to position [39, 0]
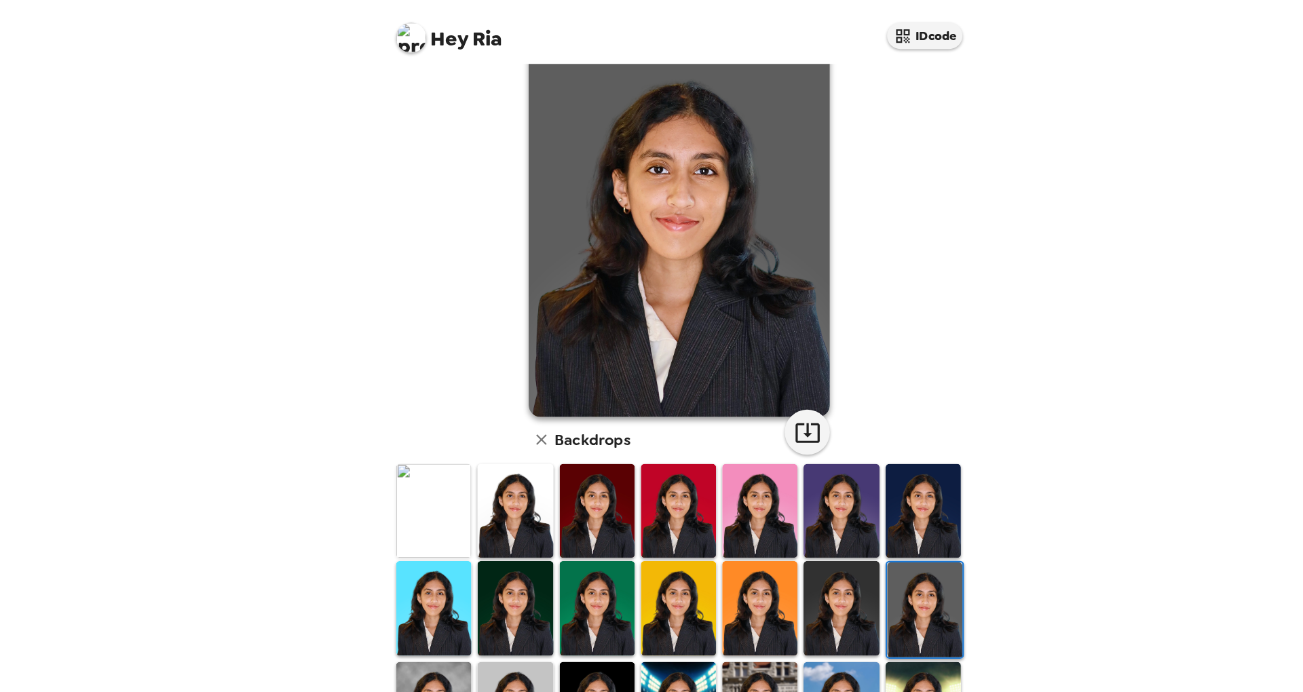
click at [439, 604] on img at bounding box center [430, 639] width 68 height 85
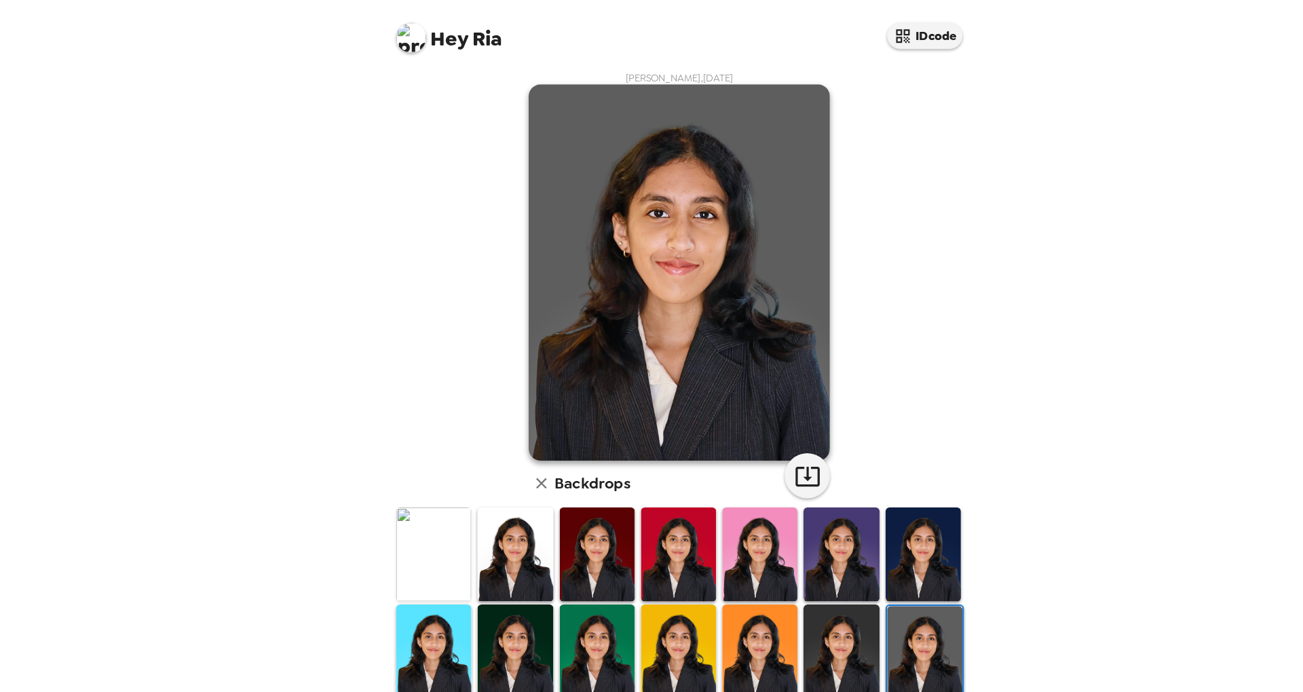
scroll to position [39, 0]
